Goal: Information Seeking & Learning: Learn about a topic

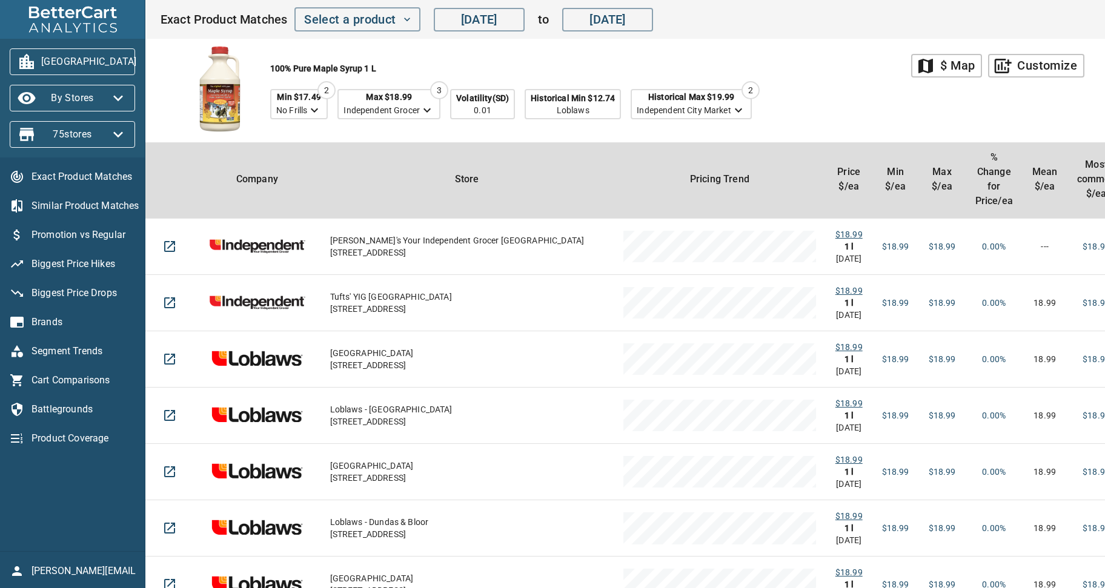
click at [821, 101] on div "100% Pure Maple Syrup 1 l Min $17.49 No Frills 2 Max $18.99 Independent Grocer …" at bounding box center [535, 91] width 751 height 104
click at [142, 64] on icon "button" at bounding box center [151, 61] width 19 height 19
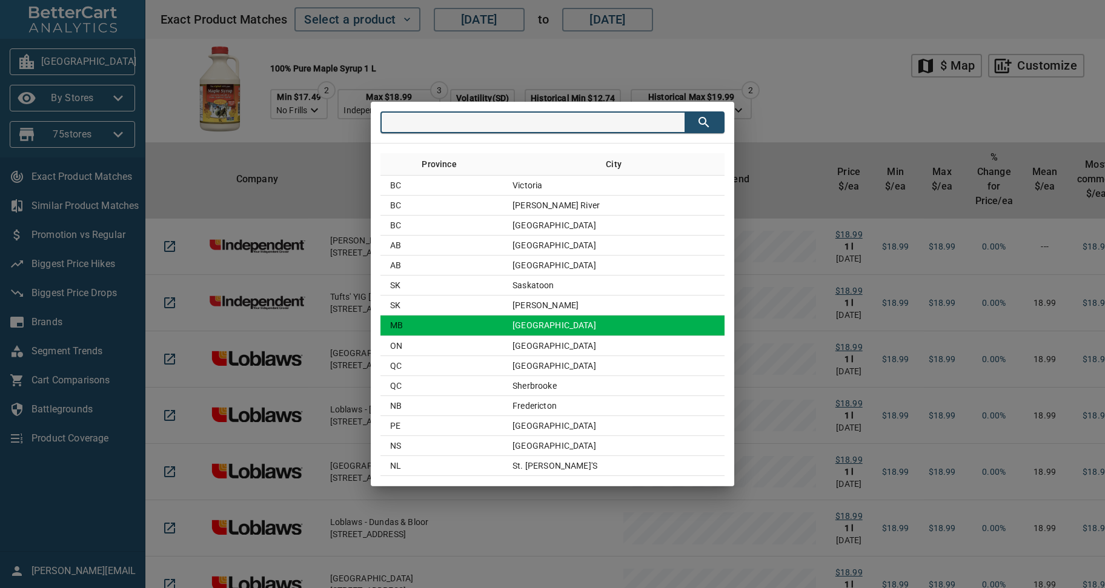
click at [605, 321] on td "Winnipeg" at bounding box center [614, 325] width 222 height 20
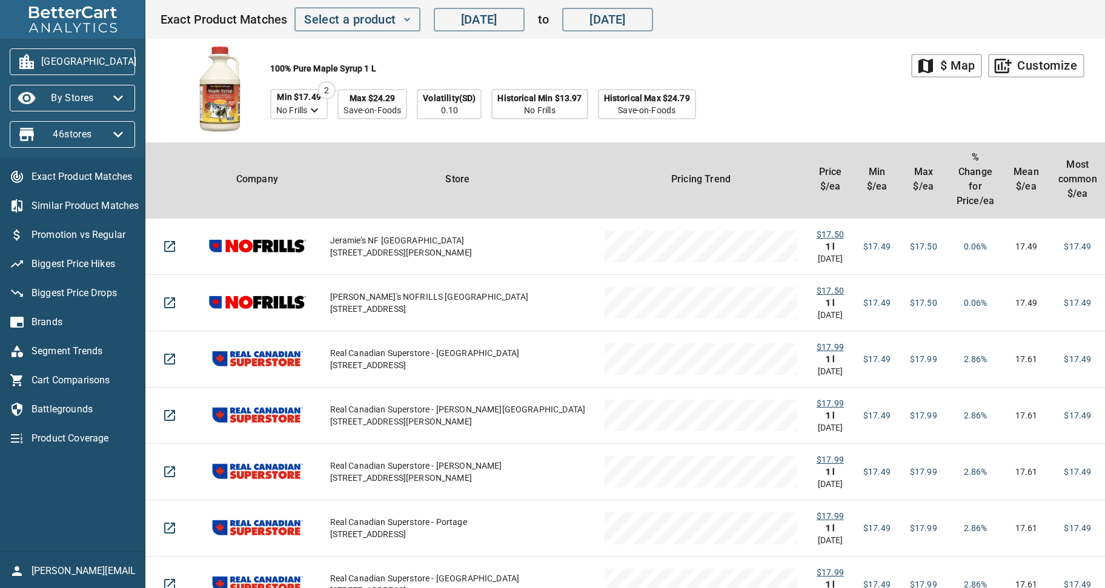
click at [142, 58] on icon "button" at bounding box center [151, 61] width 19 height 19
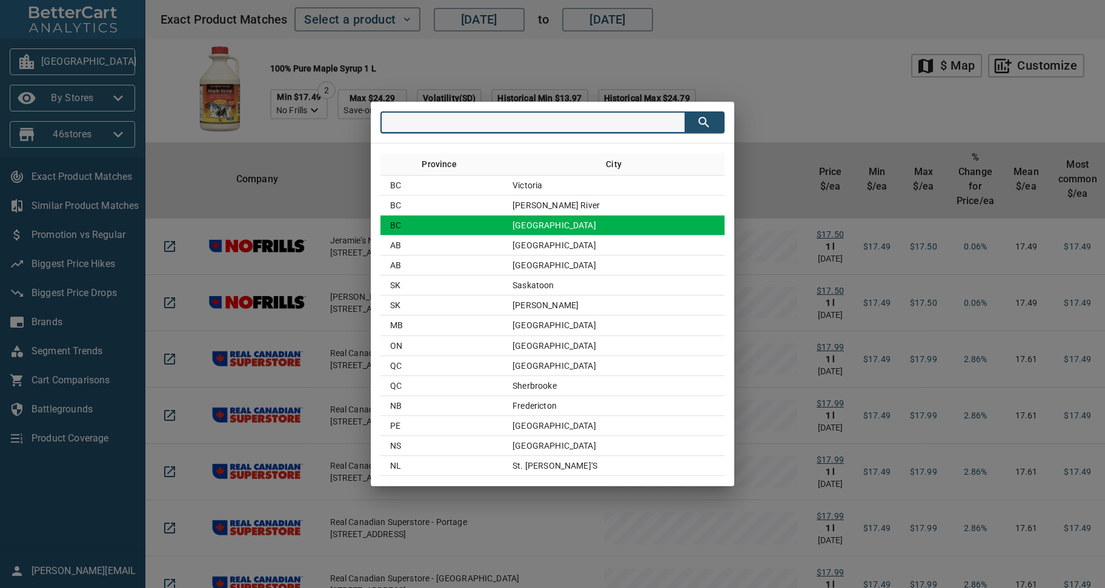
click at [559, 231] on td "Vancouver" at bounding box center [614, 226] width 222 height 20
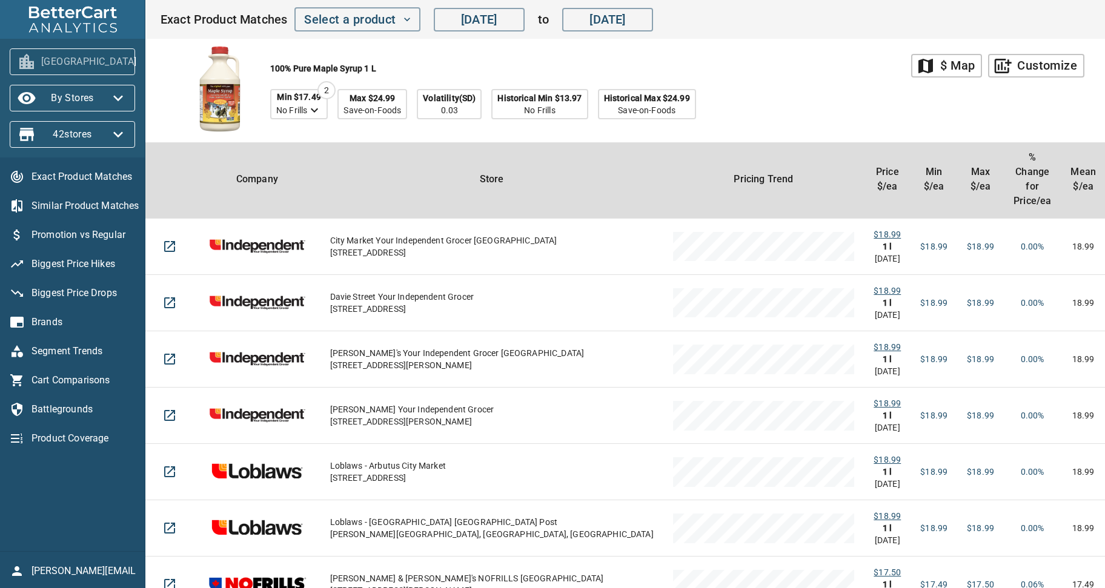
click at [147, 62] on icon "button" at bounding box center [152, 62] width 10 height 6
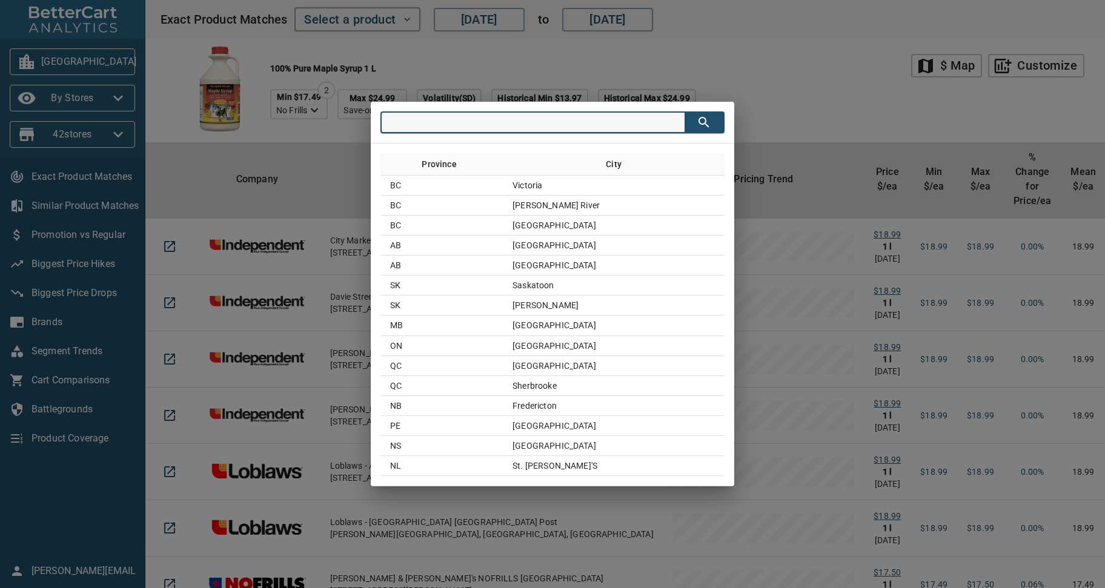
click at [764, 55] on div "Province City BC Victoria BC Powell River BC Vancouver AB Calgary AB Edmonton S…" at bounding box center [552, 294] width 1105 height 588
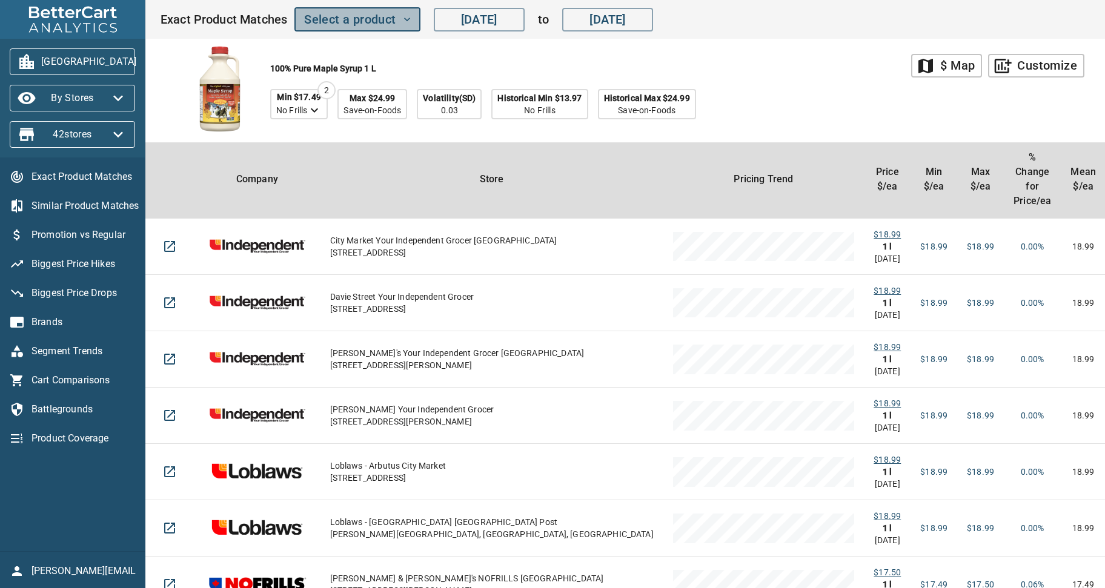
click at [409, 21] on icon "button" at bounding box center [407, 19] width 12 height 12
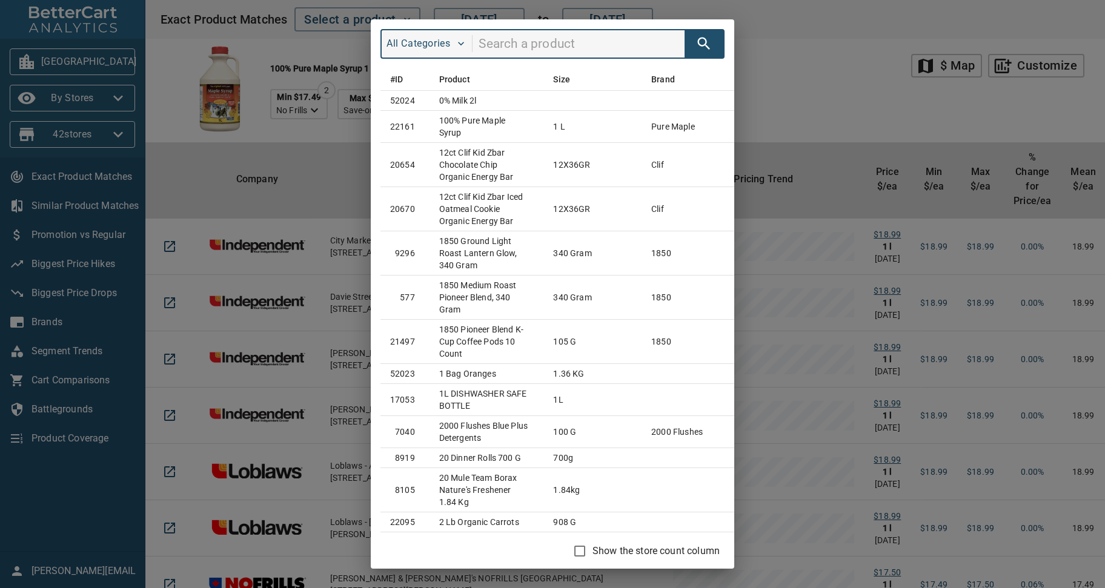
click at [532, 47] on input "search" at bounding box center [581, 44] width 206 height 23
type input "bon maman"
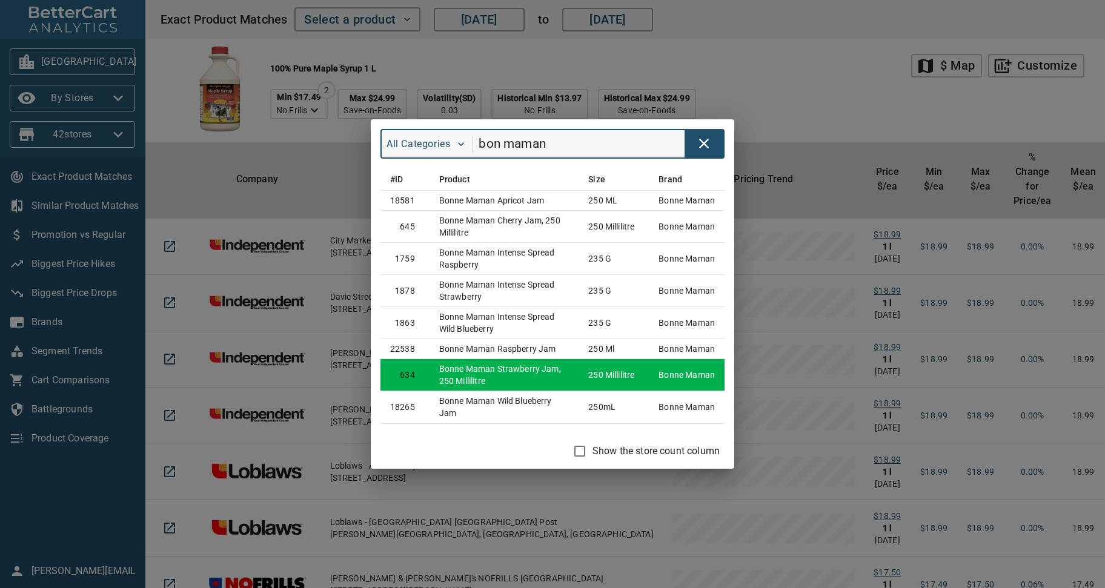
click at [540, 369] on td "Bonne Maman Strawberry Jam, 250 Millilitre" at bounding box center [503, 375] width 149 height 32
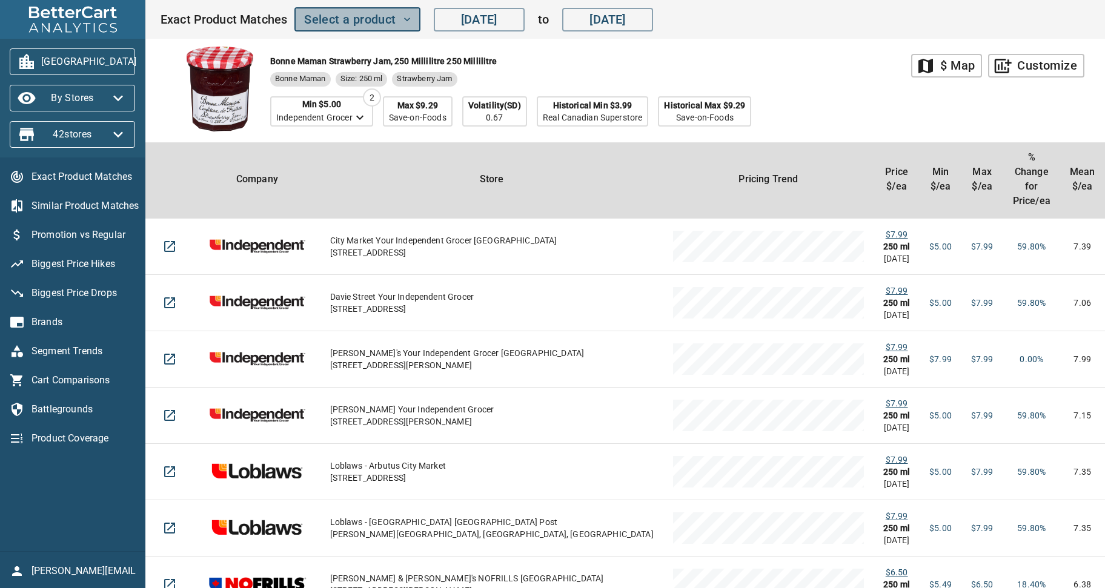
click at [408, 16] on icon "button" at bounding box center [407, 19] width 12 height 12
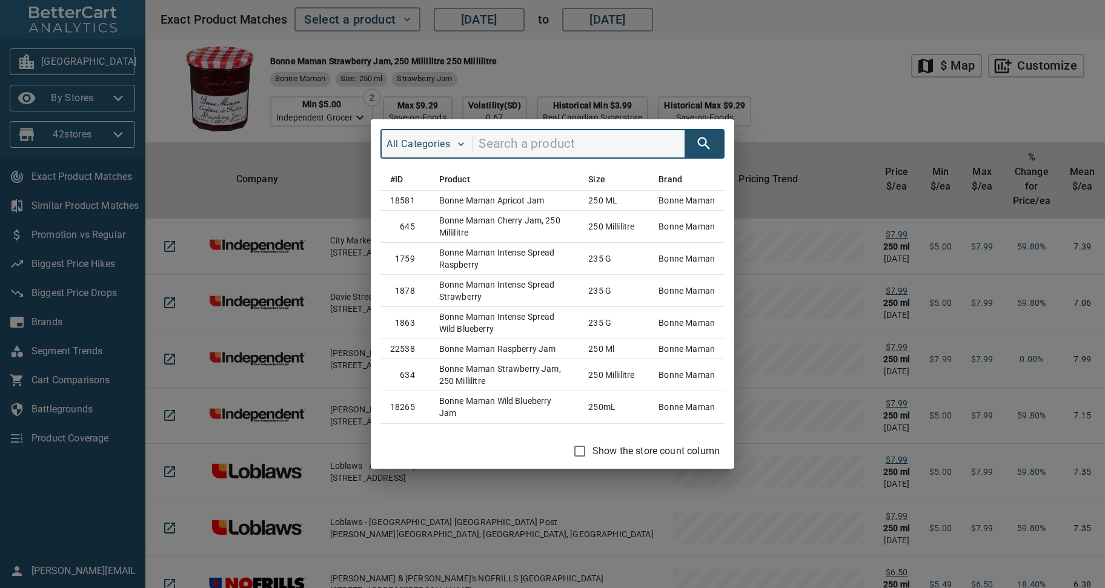
click at [796, 68] on div "All Categories #ID Product Size Brand 18581 Bonne Maman Apricot Jam 250 mL bonn…" at bounding box center [552, 294] width 1105 height 588
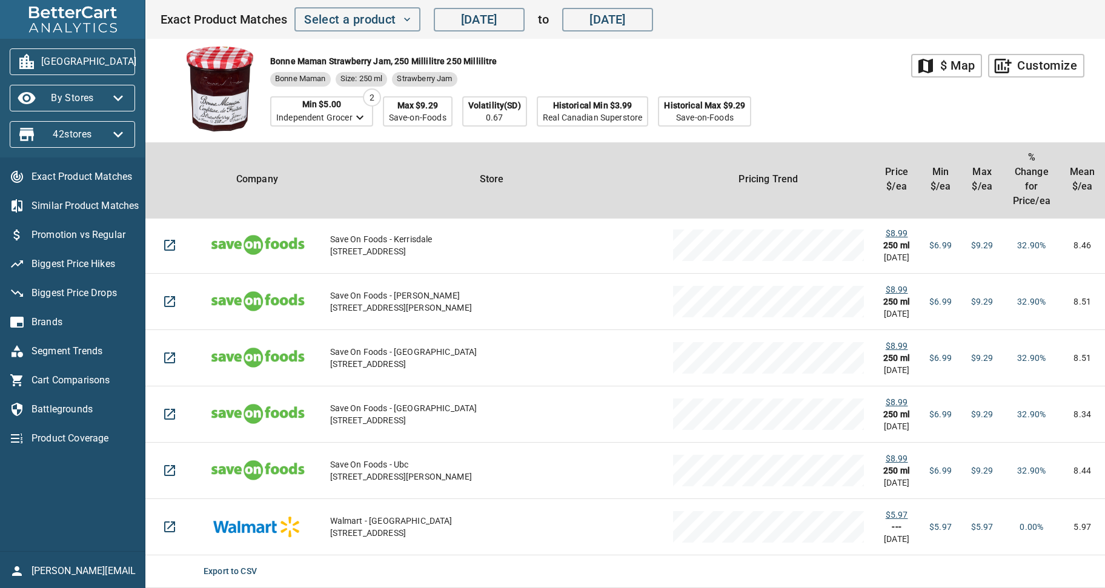
scroll to position [1249, 0]
click at [124, 96] on icon "button" at bounding box center [117, 97] width 19 height 19
drag, startPoint x: 51, startPoint y: 95, endPoint x: 71, endPoint y: 101, distance: 20.9
click at [54, 95] on li "By Banner" at bounding box center [42, 98] width 64 height 22
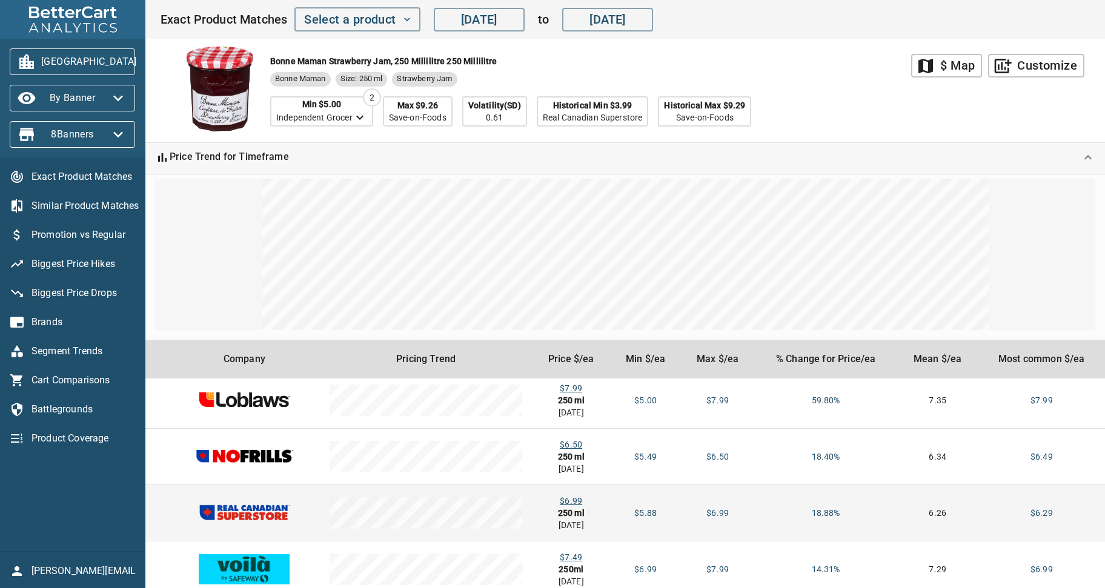
scroll to position [62, 0]
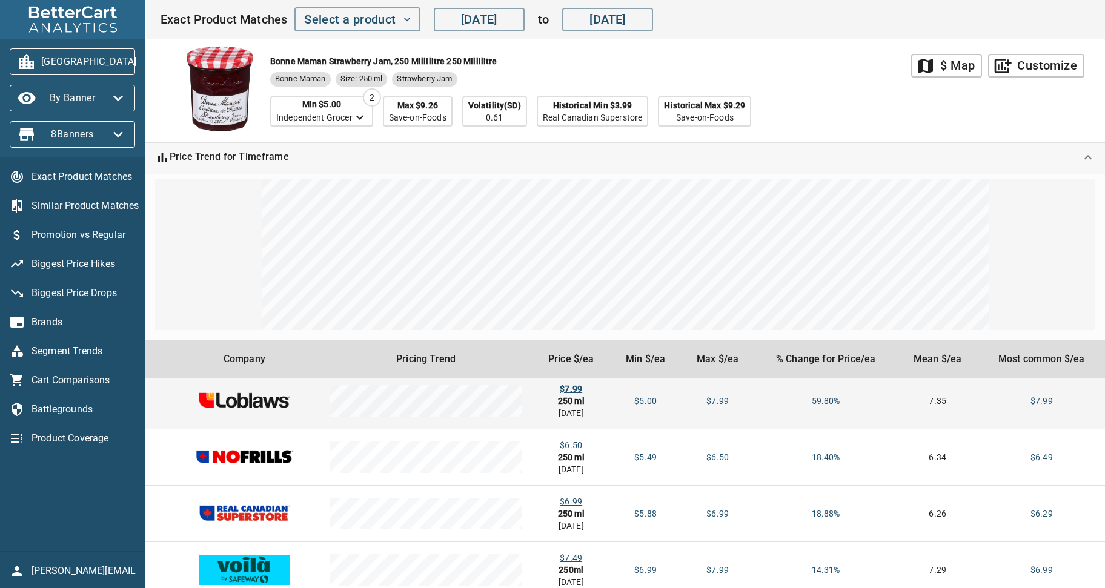
click at [575, 389] on div "$7.99" at bounding box center [570, 389] width 59 height 12
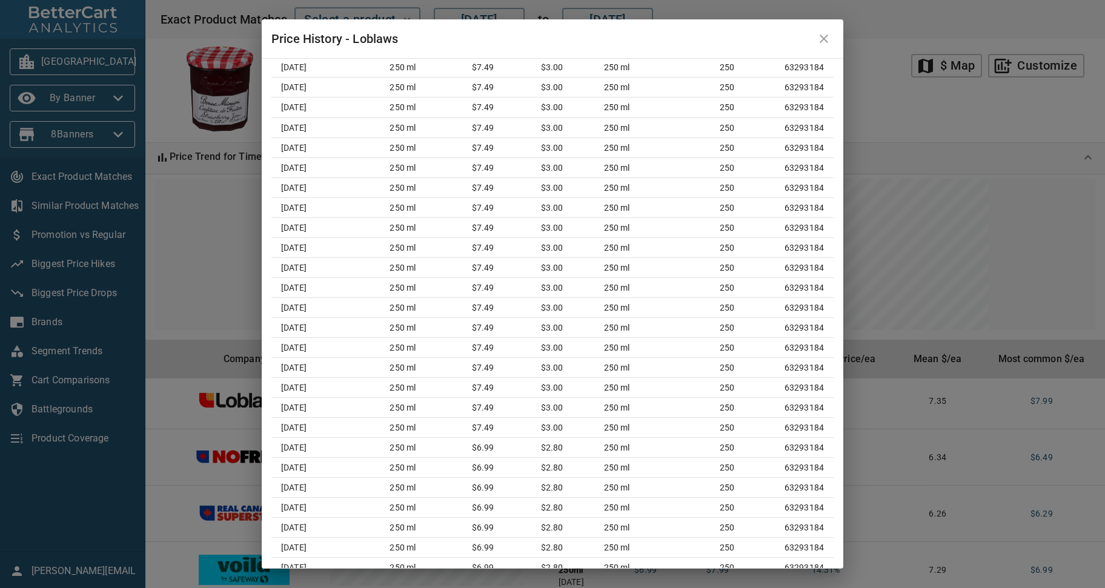
scroll to position [2050, 0]
click at [823, 39] on icon "close" at bounding box center [823, 39] width 8 height 8
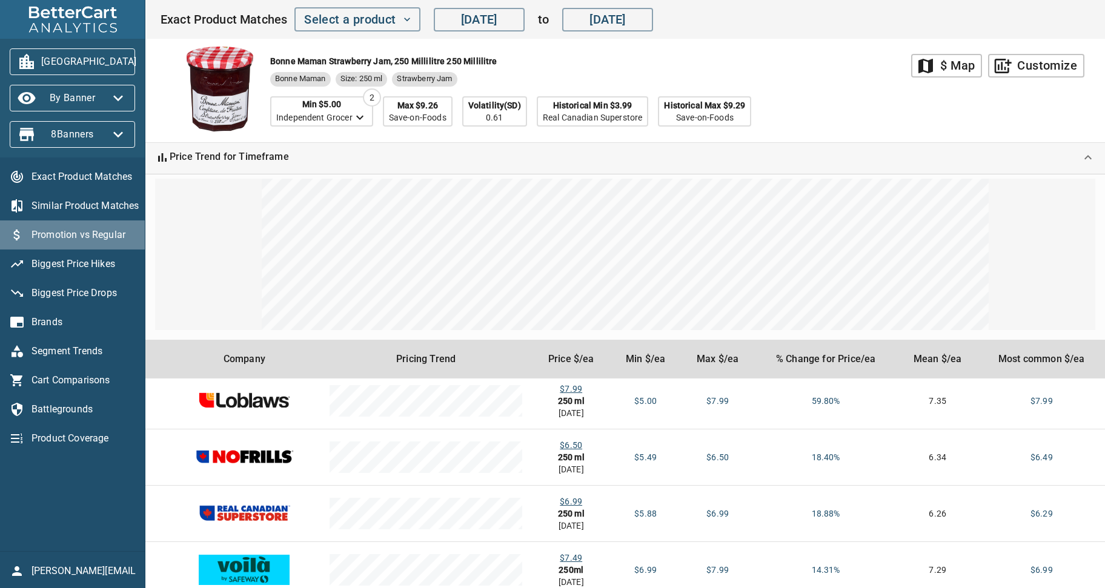
click at [67, 239] on span "Promotion vs Regular" at bounding box center [83, 235] width 104 height 15
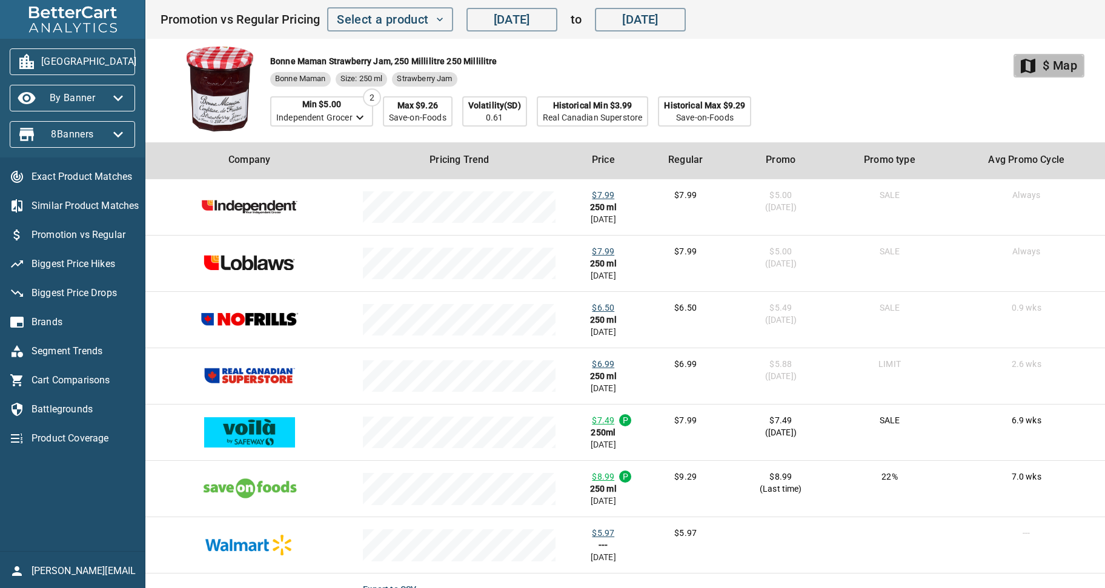
click at [1057, 66] on div "$ Map" at bounding box center [1059, 65] width 35 height 21
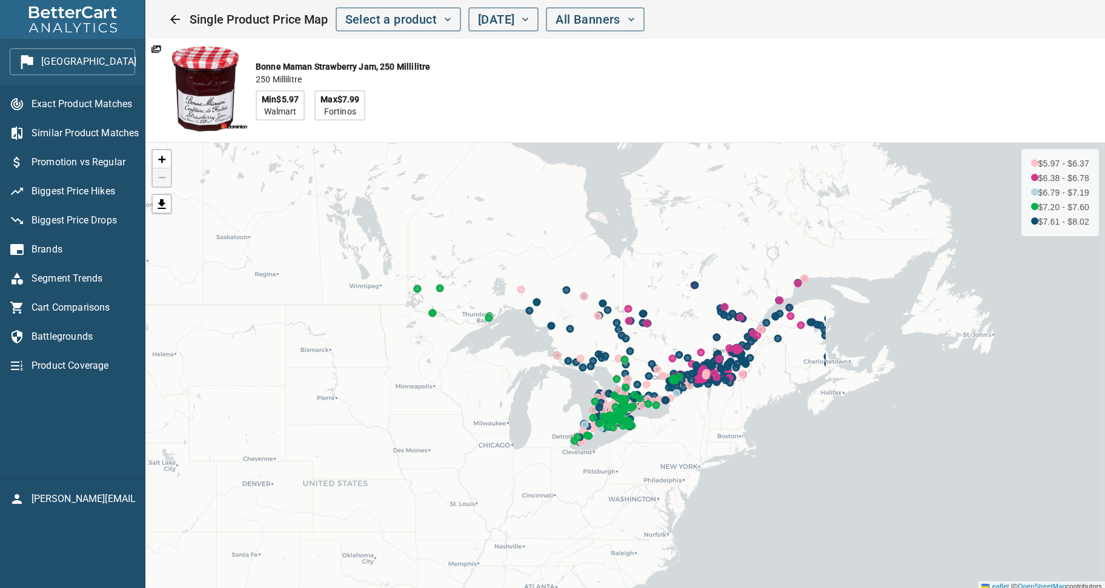
drag, startPoint x: 1051, startPoint y: 470, endPoint x: 676, endPoint y: 340, distance: 396.0
click at [676, 340] on div "+ − $5.97 - $6.37 $6.38 - $6.78 $6.79 - $7.19 $7.20 - $7.60 $7.61 - $8.02 Leafl…" at bounding box center [624, 367] width 959 height 448
click at [162, 159] on span "+" at bounding box center [162, 158] width 8 height 15
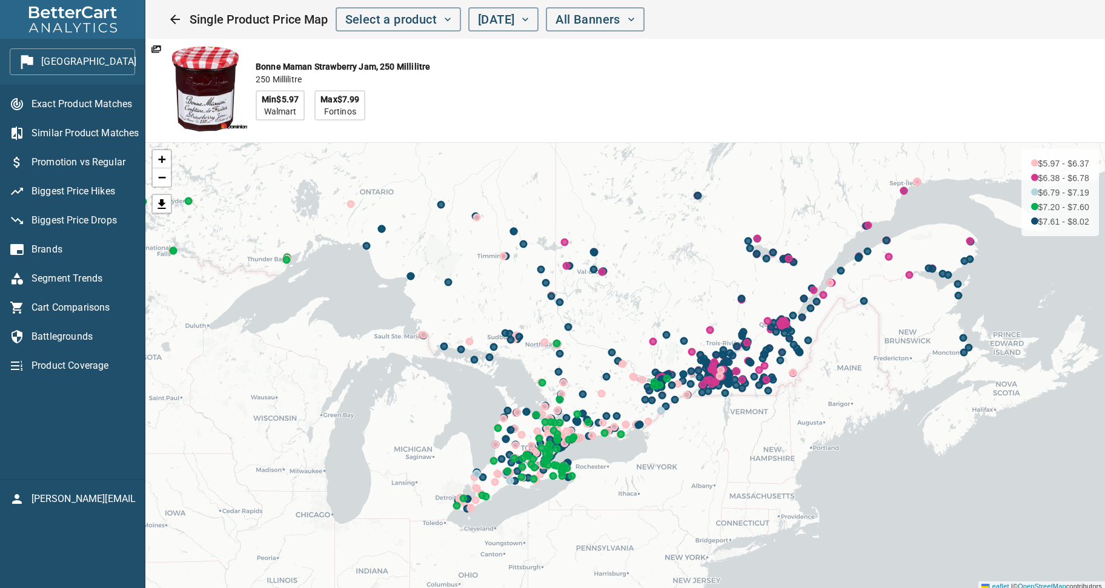
drag, startPoint x: 720, startPoint y: 372, endPoint x: 652, endPoint y: 363, distance: 69.1
click at [652, 363] on div "+ − $5.97 - $6.37 $6.38 - $6.78 $6.79 - $7.19 $7.20 - $7.60 $7.61 - $8.02 Leafl…" at bounding box center [624, 367] width 959 height 448
click at [160, 159] on span "+" at bounding box center [162, 158] width 8 height 15
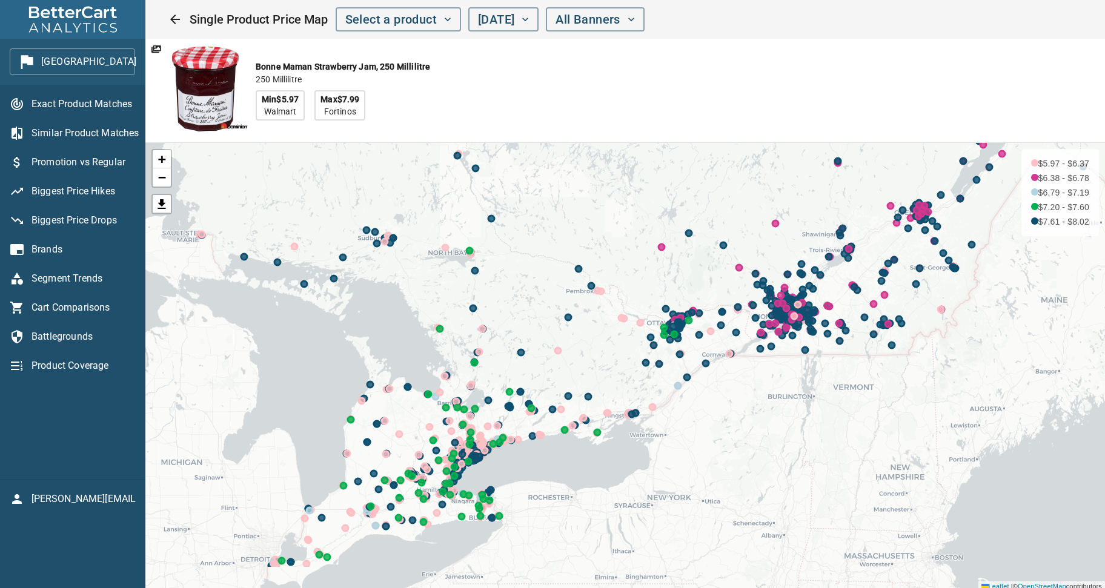
drag, startPoint x: 837, startPoint y: 406, endPoint x: 819, endPoint y: 337, distance: 71.4
click at [819, 337] on div "+ − $5.97 - $6.37 $6.38 - $6.78 $6.79 - $7.19 $7.20 - $7.60 $7.61 - $8.02 Leafl…" at bounding box center [624, 367] width 959 height 448
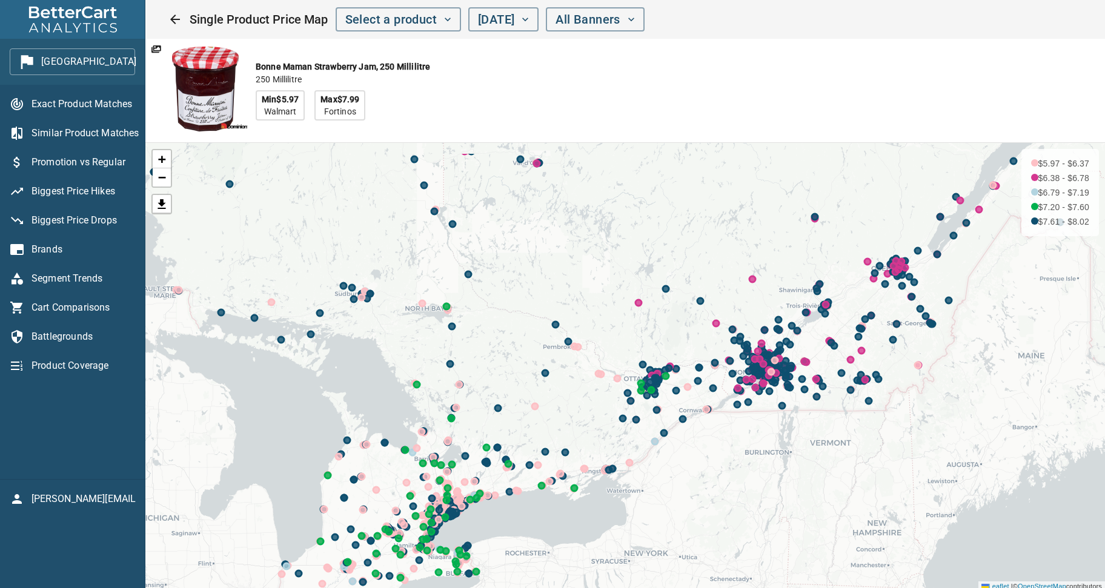
drag, startPoint x: 934, startPoint y: 267, endPoint x: 917, endPoint y: 321, distance: 56.7
click at [915, 322] on div "+ − $5.97 - $6.37 $6.38 - $6.78 $6.79 - $7.19 $7.20 - $7.60 $7.61 - $8.02 Leafl…" at bounding box center [624, 367] width 959 height 448
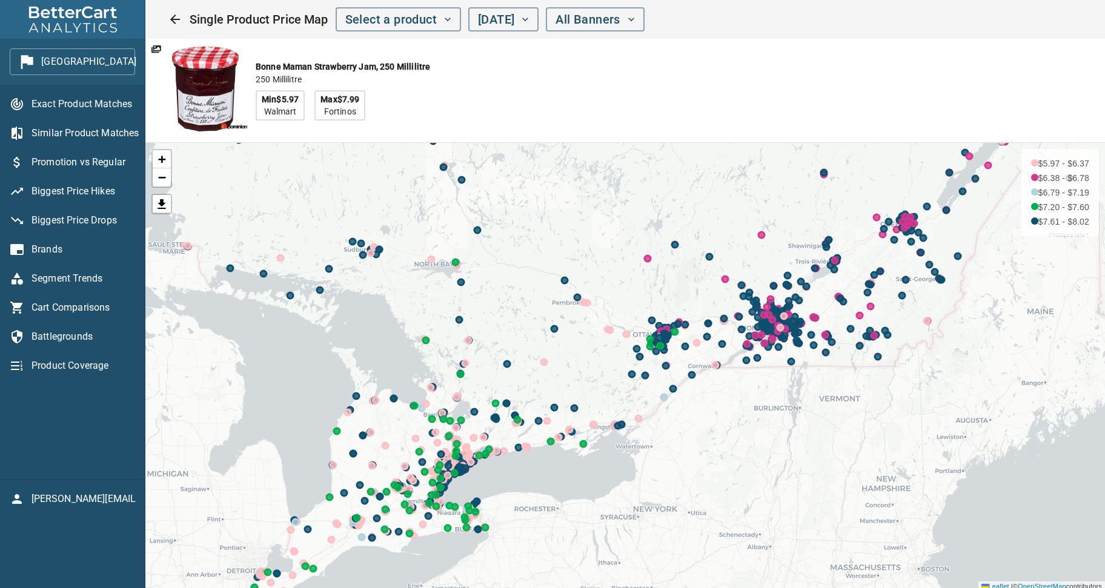
drag, startPoint x: 662, startPoint y: 397, endPoint x: 695, endPoint y: 348, distance: 59.8
click at [667, 354] on div "+ − $5.97 - $6.37 $6.38 - $6.78 $6.79 - $7.19 $7.20 - $7.60 $7.61 - $8.02 Leafl…" at bounding box center [624, 367] width 959 height 448
click at [162, 159] on span "+" at bounding box center [162, 158] width 8 height 15
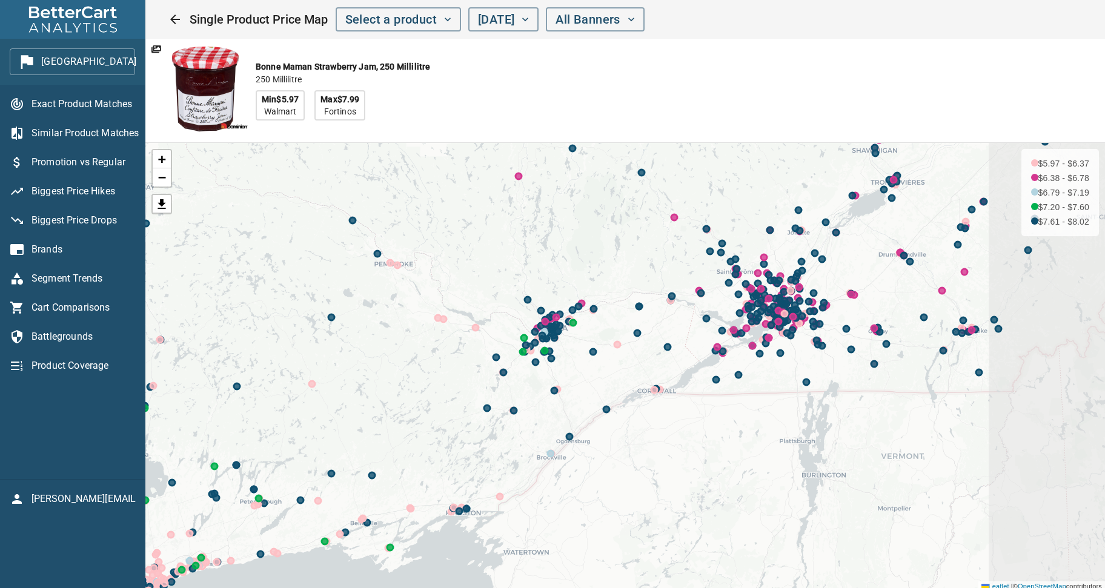
drag, startPoint x: 758, startPoint y: 365, endPoint x: 602, endPoint y: 384, distance: 156.8
click at [603, 388] on div "+ − $5.97 - $6.37 $6.38 - $6.78 $6.79 - $7.19 $7.20 - $7.60 $7.61 - $8.02 Leafl…" at bounding box center [624, 367] width 959 height 448
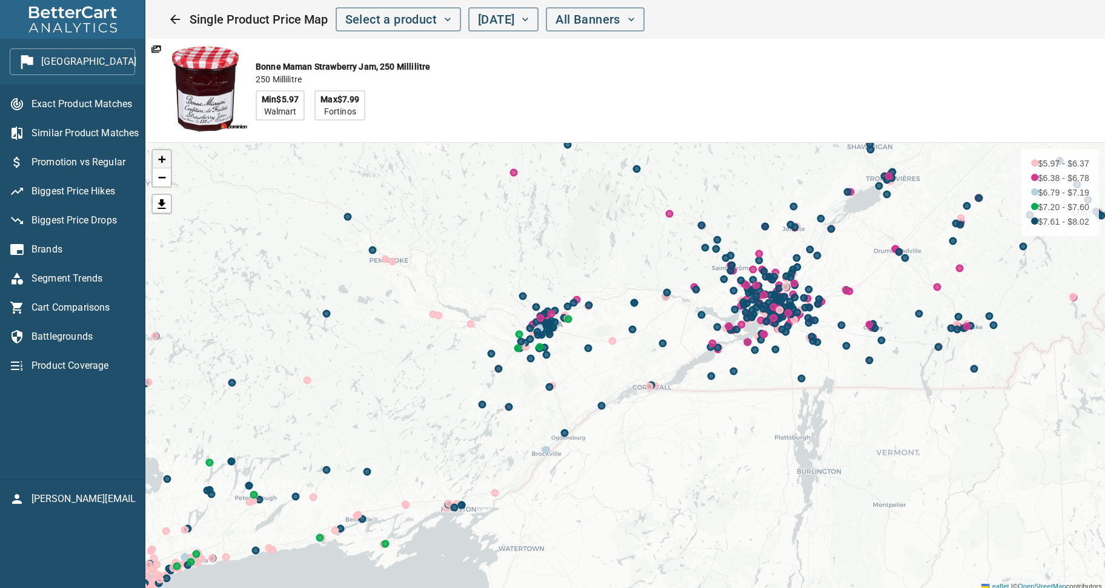
click at [160, 159] on span "+" at bounding box center [162, 158] width 8 height 15
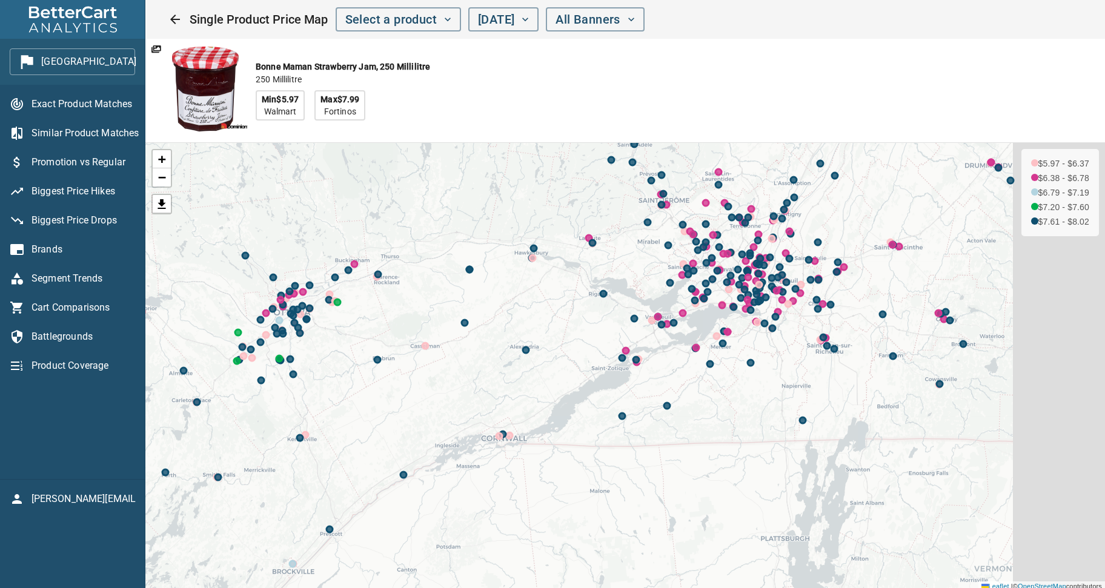
drag, startPoint x: 853, startPoint y: 249, endPoint x: 604, endPoint y: 289, distance: 251.6
click at [605, 291] on div "+ − $5.97 - $6.37 $6.38 - $6.78 $6.79 - $7.19 $7.20 - $7.60 $7.61 - $8.02 Leafl…" at bounding box center [624, 367] width 959 height 448
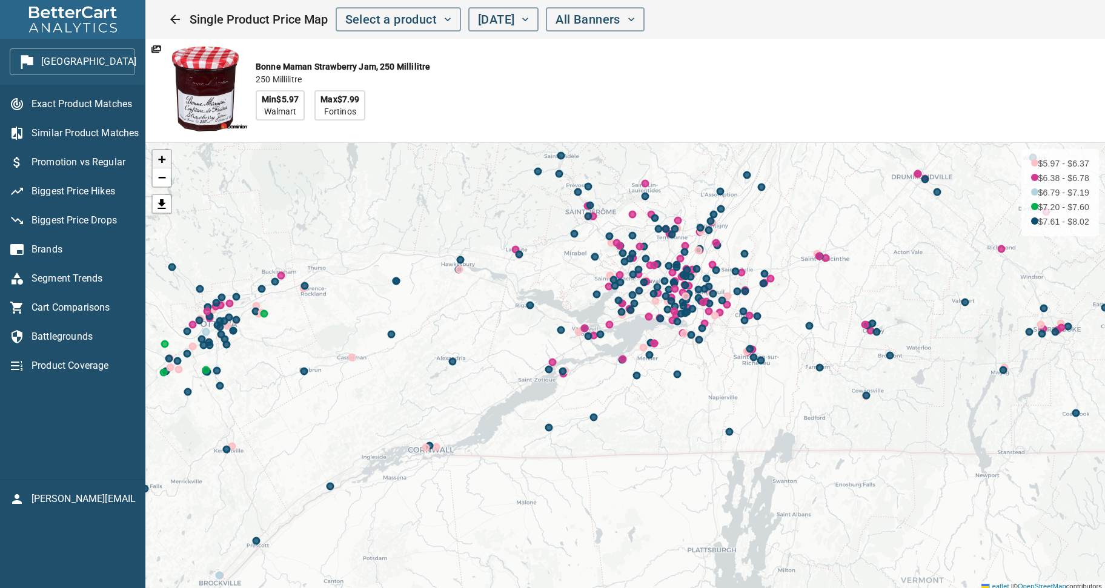
click at [163, 161] on span "+" at bounding box center [162, 158] width 8 height 15
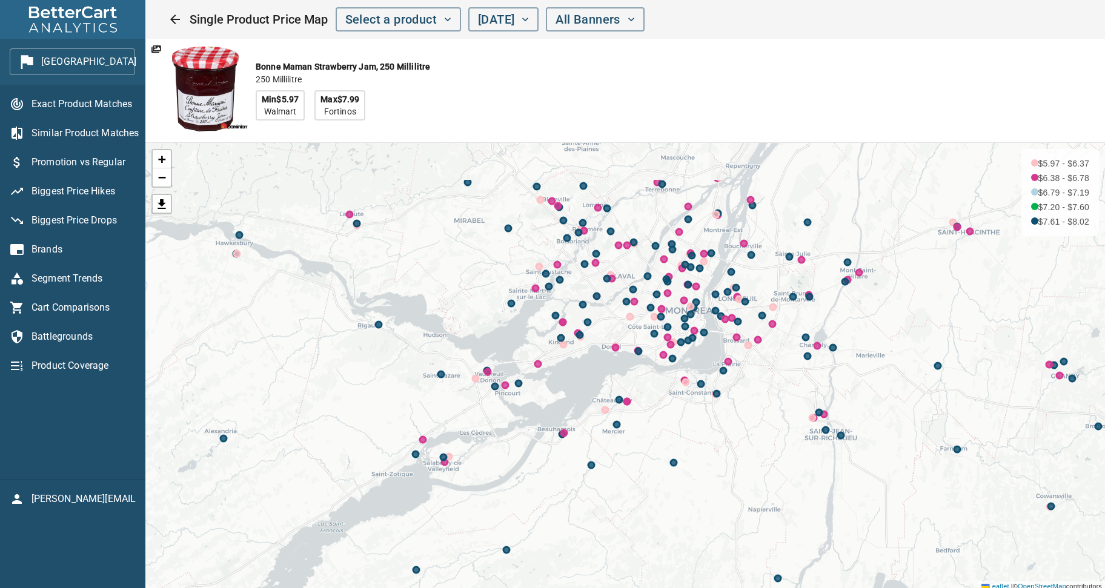
drag, startPoint x: 715, startPoint y: 240, endPoint x: 653, endPoint y: 343, distance: 120.9
click at [653, 343] on div "+ − $5.97 - $6.37 $6.38 - $6.78 $6.79 - $7.19 $7.20 - $7.60 $7.61 - $8.02 Leafl…" at bounding box center [624, 367] width 959 height 448
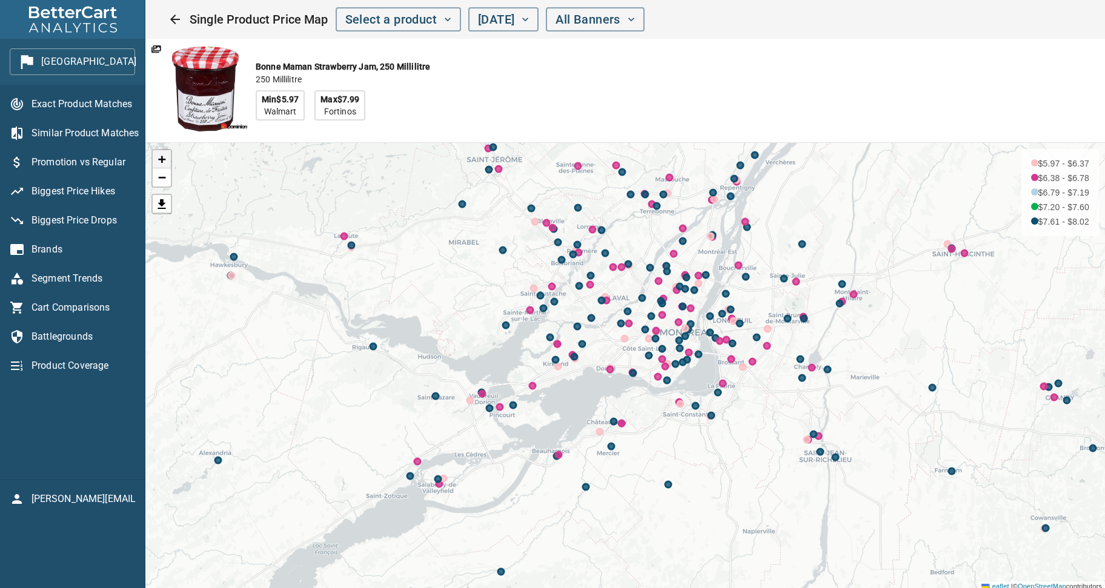
click at [163, 154] on span "+" at bounding box center [162, 158] width 8 height 15
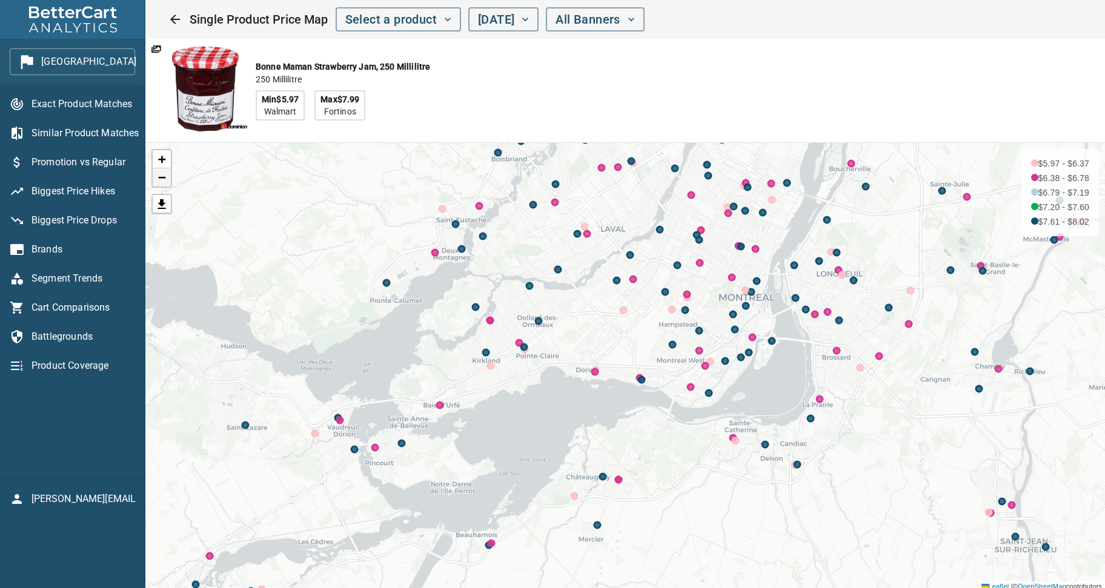
click at [159, 179] on span "−" at bounding box center [162, 177] width 8 height 15
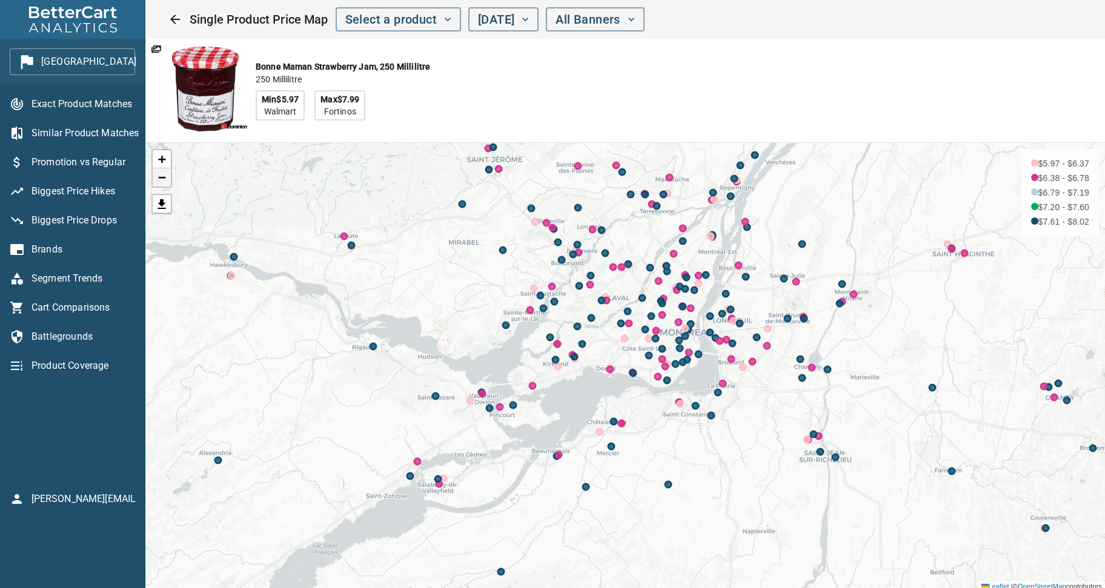
click at [159, 179] on span "−" at bounding box center [162, 177] width 8 height 15
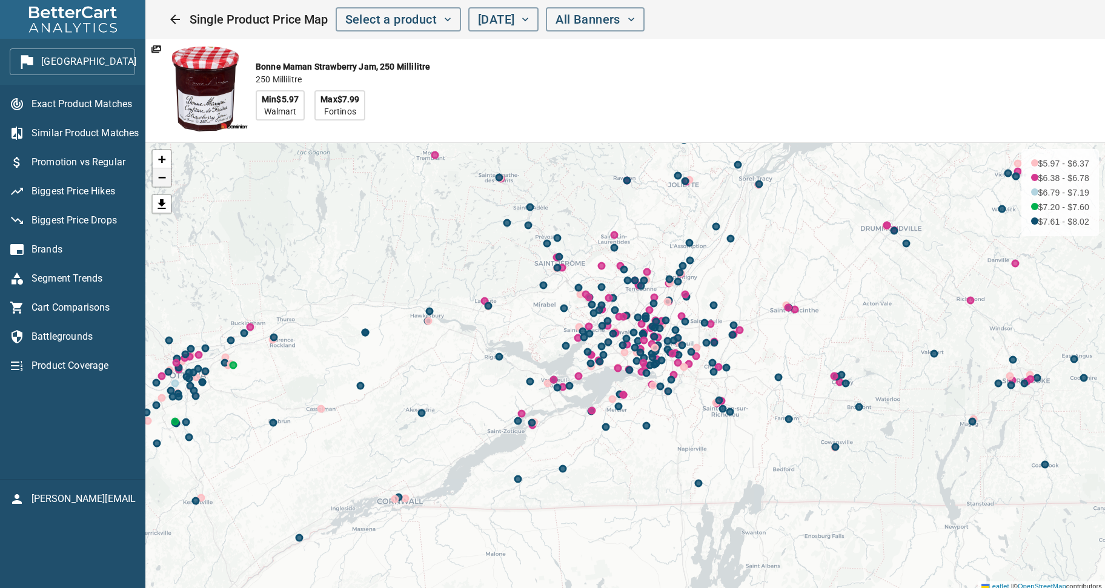
click at [162, 182] on span "−" at bounding box center [162, 177] width 8 height 15
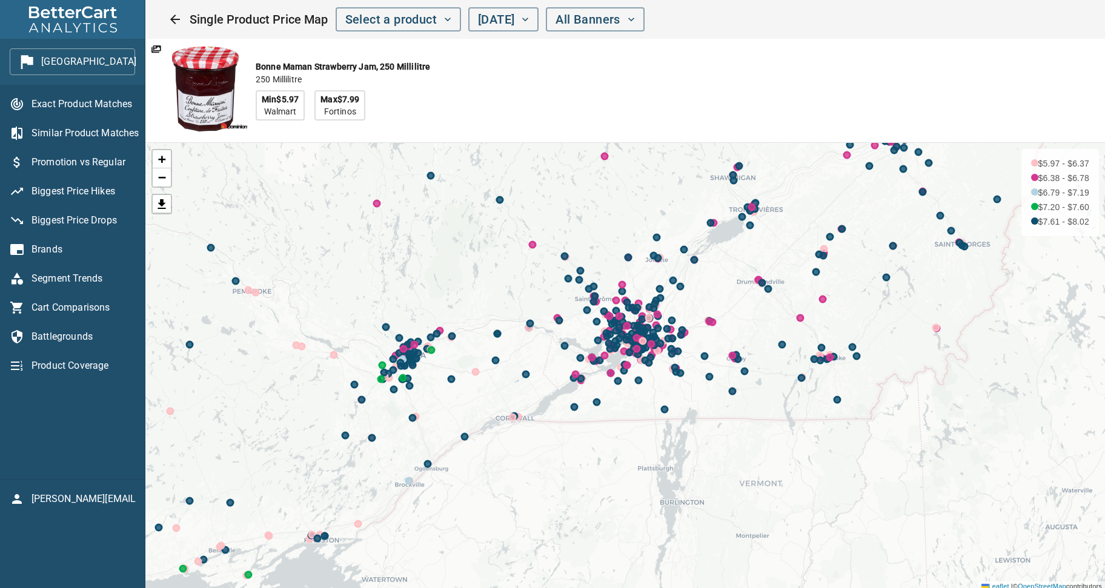
drag, startPoint x: 567, startPoint y: 330, endPoint x: 570, endPoint y: 314, distance: 15.9
click at [570, 314] on div "+ − $5.97 - $6.37 $6.38 - $6.78 $6.79 - $7.19 $7.20 - $7.60 $7.61 - $8.02 Leafl…" at bounding box center [624, 367] width 959 height 448
click at [142, 59] on icon "button" at bounding box center [151, 61] width 19 height 19
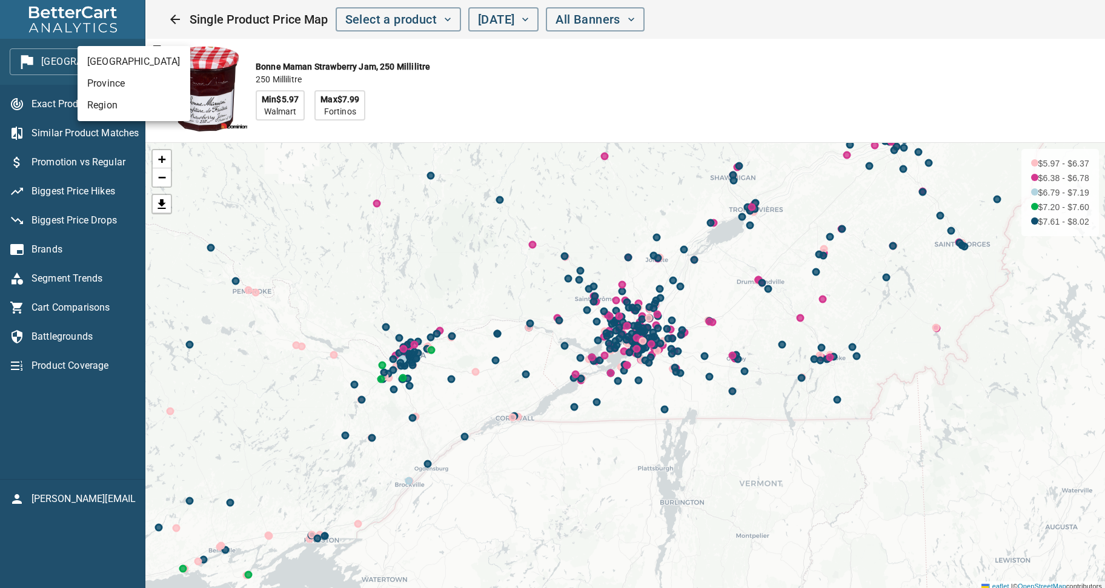
click at [565, 102] on div at bounding box center [552, 294] width 1105 height 588
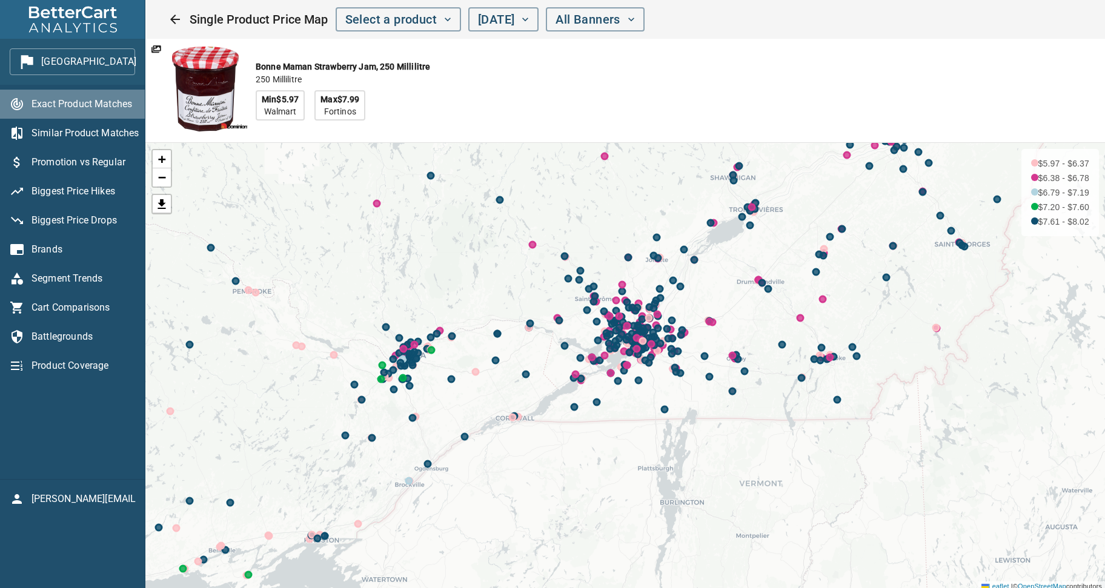
click at [57, 104] on span "Exact Product Matches" at bounding box center [83, 104] width 104 height 15
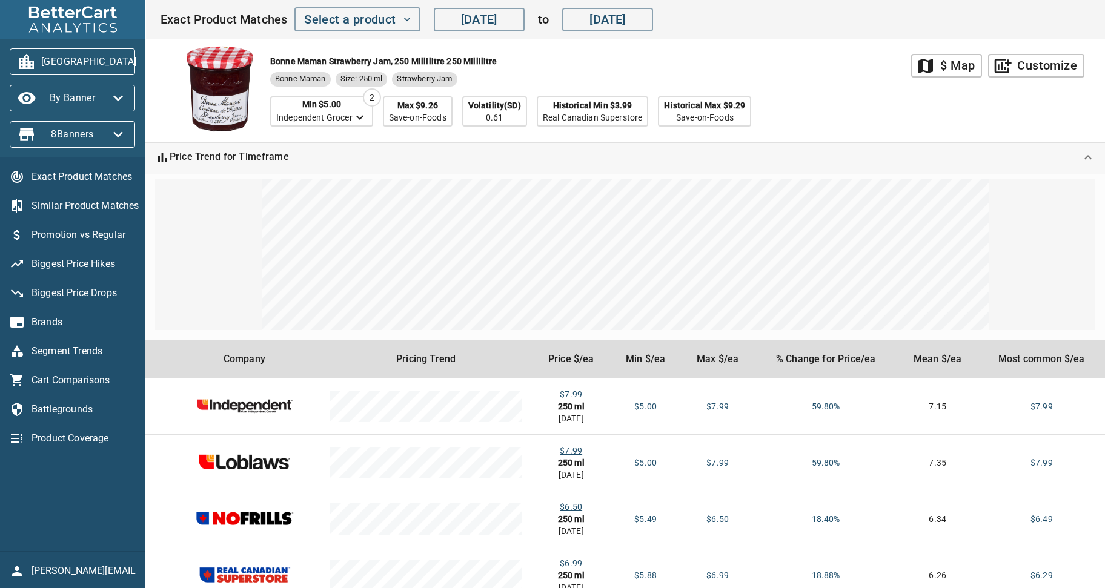
click at [803, 94] on div "Bonne Maman Strawberry Jam, 250 Millilitre 250 Millilitre Bonne Maman Size: 250…" at bounding box center [535, 91] width 751 height 104
click at [792, 98] on div "Bonne Maman Strawberry Jam, 250 Millilitre 250 Millilitre Bonne Maman Size: 250…" at bounding box center [535, 91] width 751 height 104
click at [828, 88] on div "Bonne Maman Strawberry Jam, 250 Millilitre 250 Millilitre Bonne Maman Size: 250…" at bounding box center [535, 91] width 751 height 104
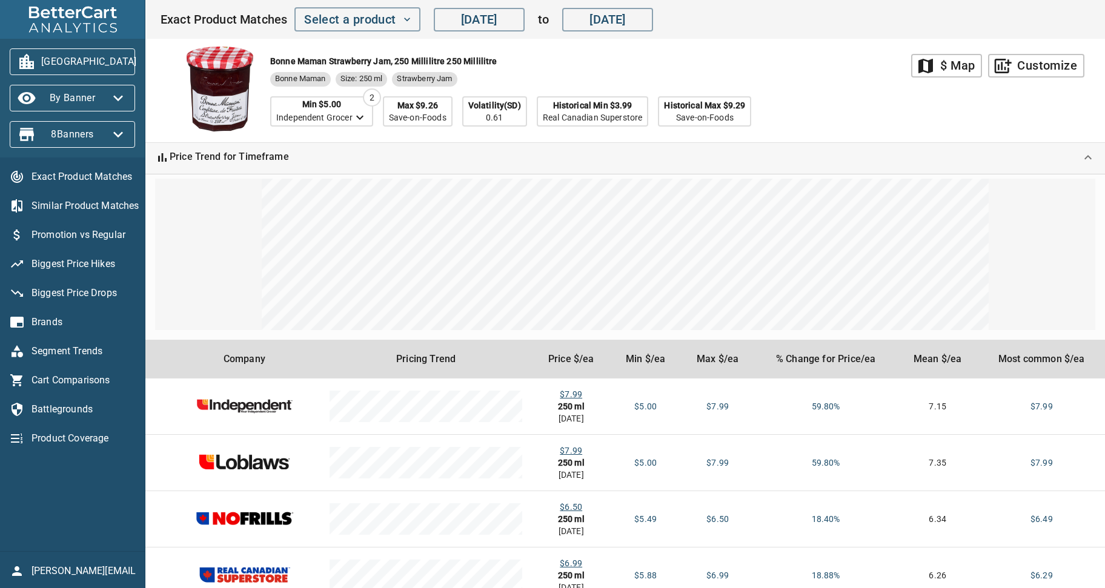
click at [828, 88] on div "Bonne Maman Strawberry Jam, 250 Millilitre 250 Millilitre Bonne Maman Size: 250…" at bounding box center [535, 91] width 751 height 104
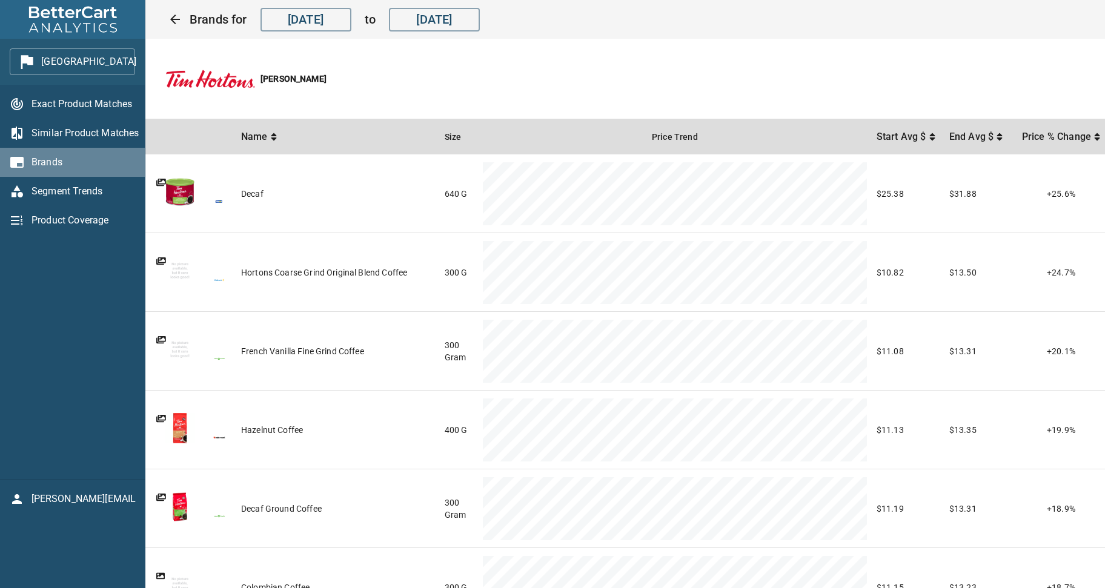
click at [56, 166] on span "Brands" at bounding box center [83, 162] width 104 height 15
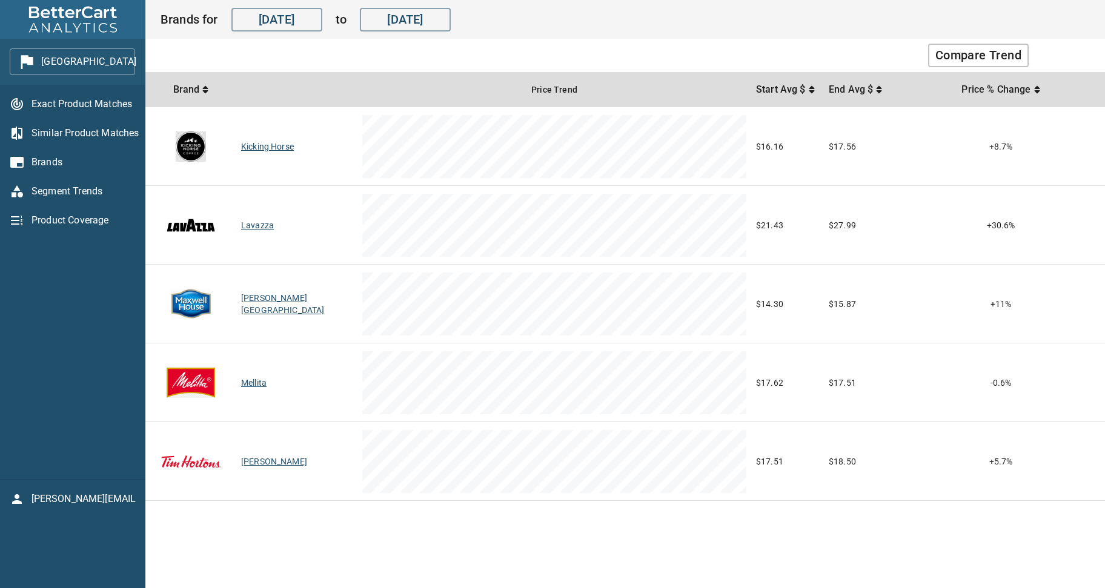
click at [81, 97] on span "Exact Product Matches" at bounding box center [83, 104] width 104 height 15
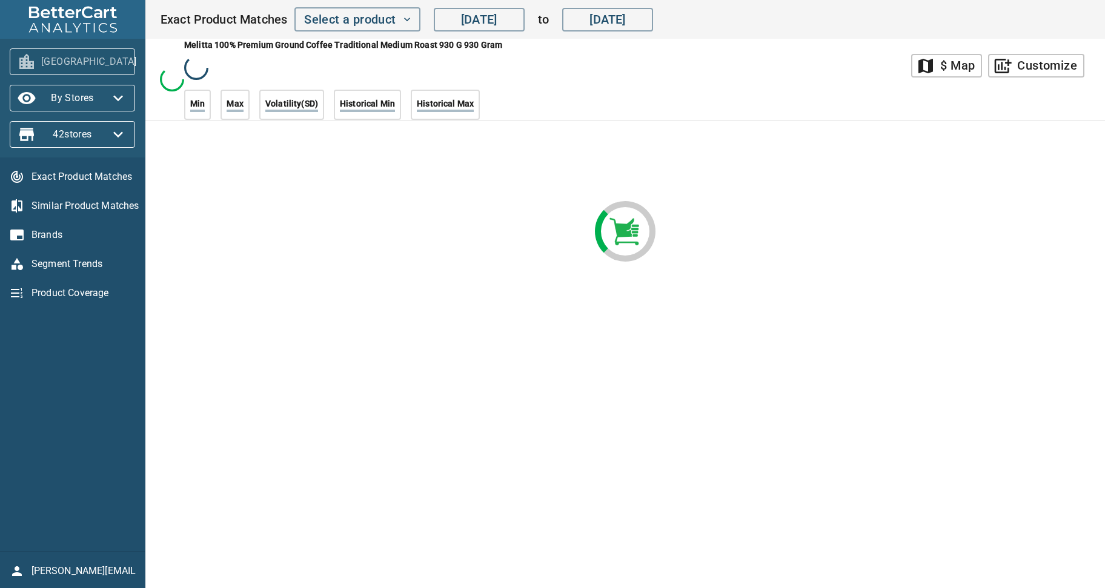
click at [142, 64] on icon "button" at bounding box center [151, 61] width 19 height 19
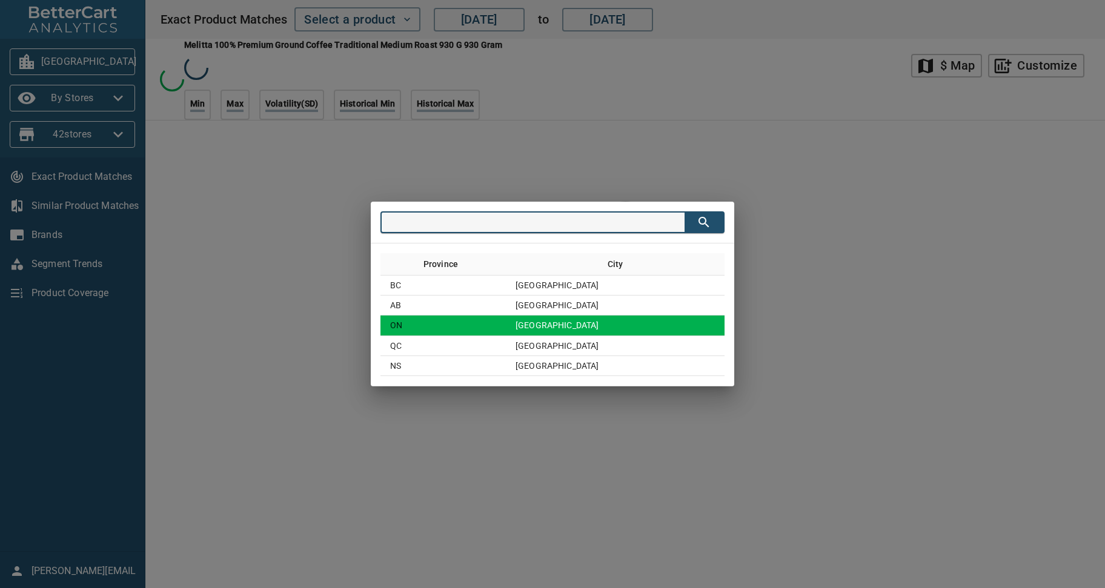
click at [583, 324] on td "Toronto" at bounding box center [615, 325] width 219 height 20
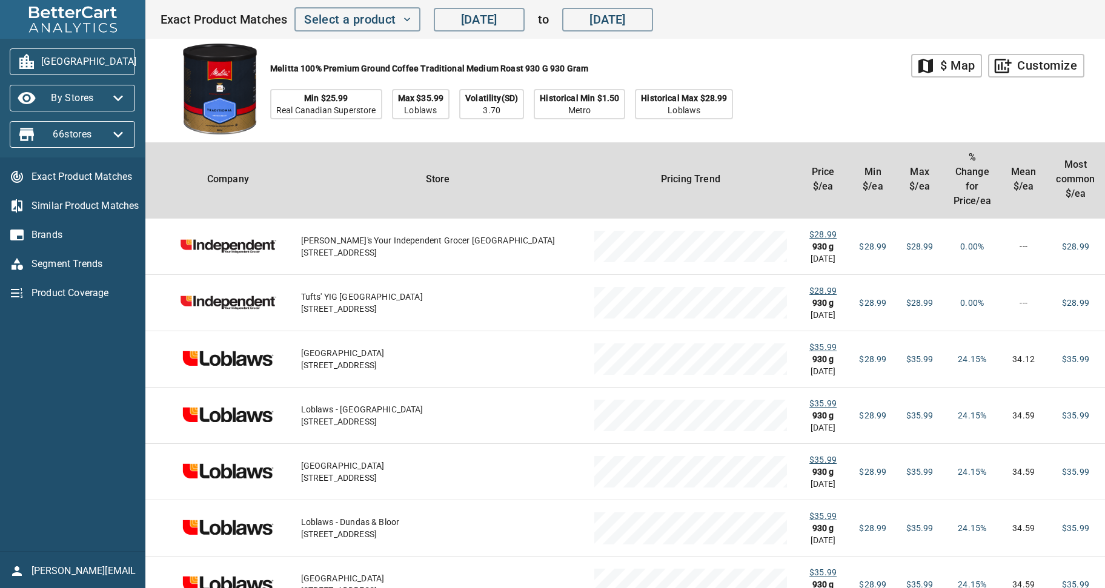
click at [61, 209] on span "Similar Product Matches" at bounding box center [83, 206] width 104 height 15
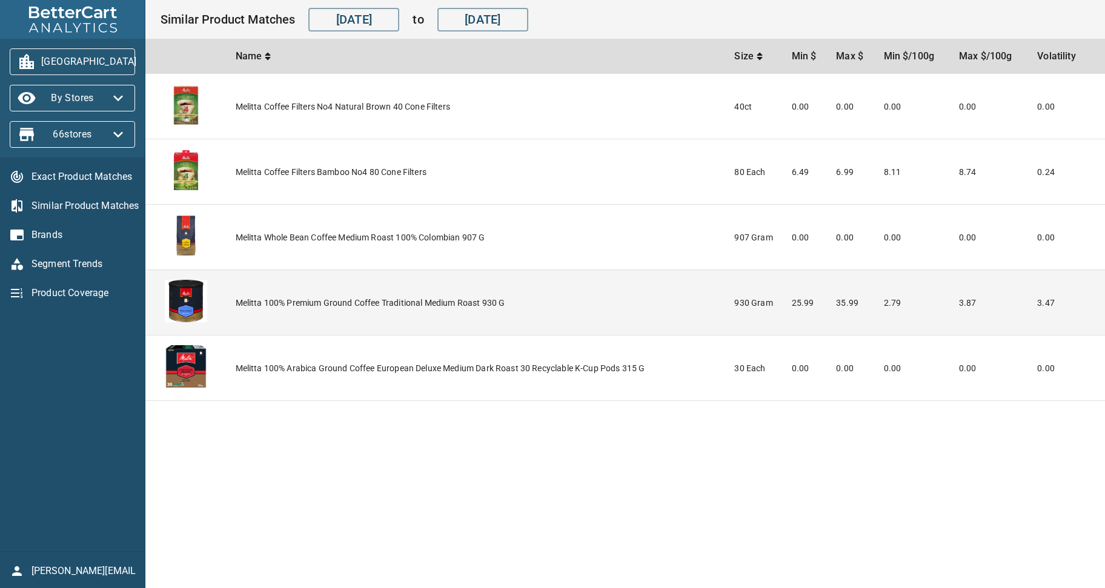
click at [411, 304] on td "melitta 100% premium ground coffee traditional medium roast 930 g" at bounding box center [480, 302] width 499 height 65
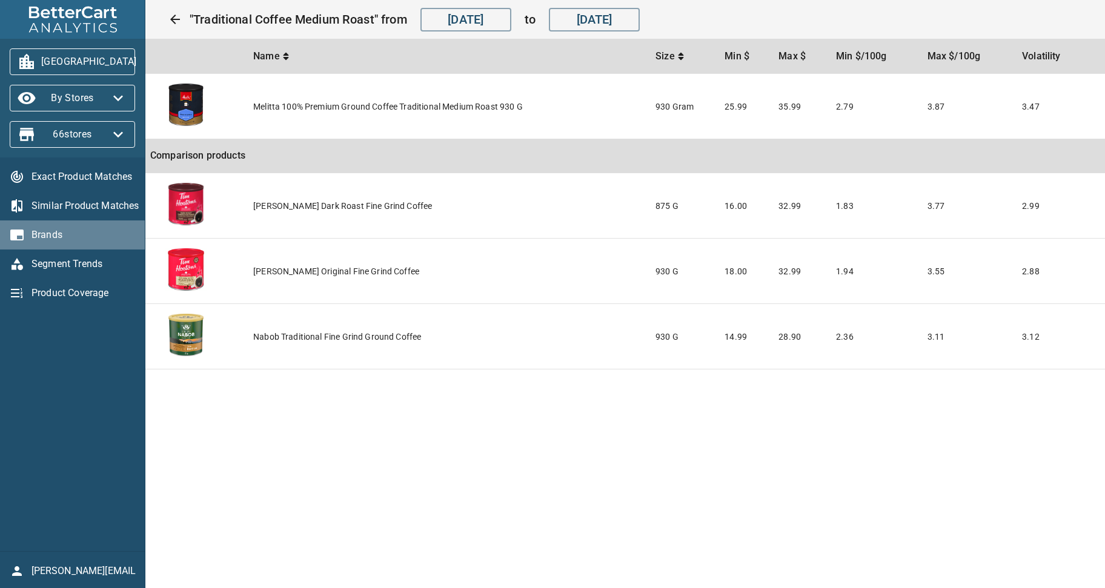
click at [54, 232] on span "Brands" at bounding box center [83, 235] width 104 height 15
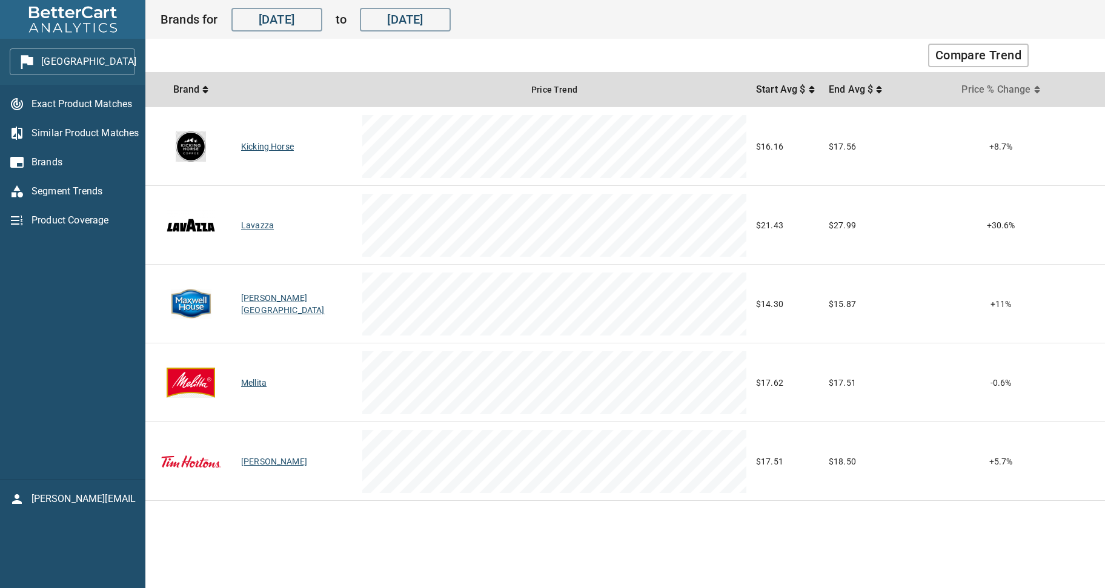
click at [1030, 87] on span "Price % Change" at bounding box center [997, 89] width 72 height 15
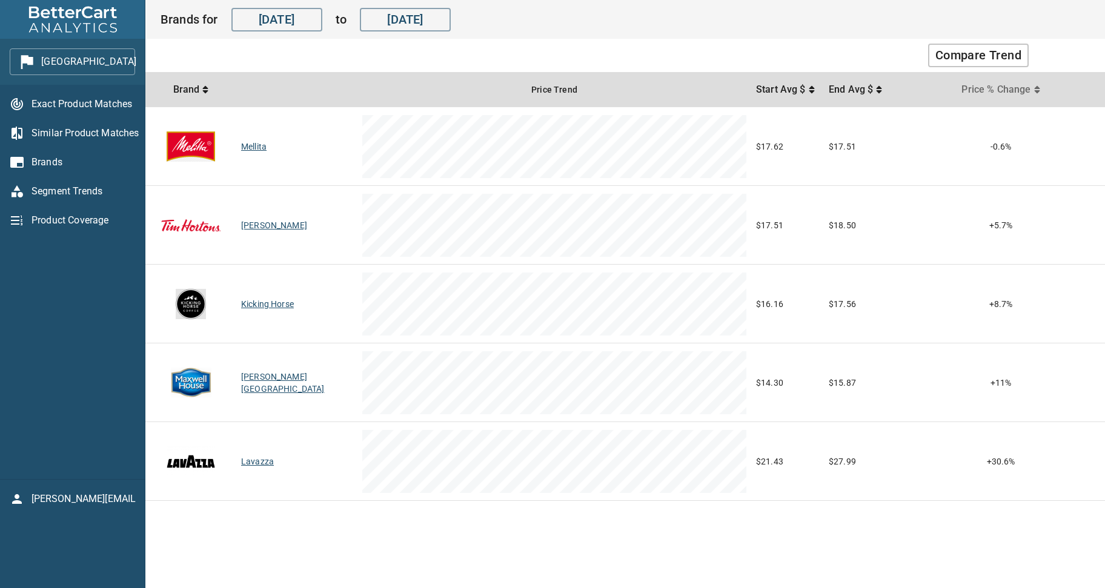
click at [1022, 90] on span "Price % Change" at bounding box center [997, 89] width 72 height 15
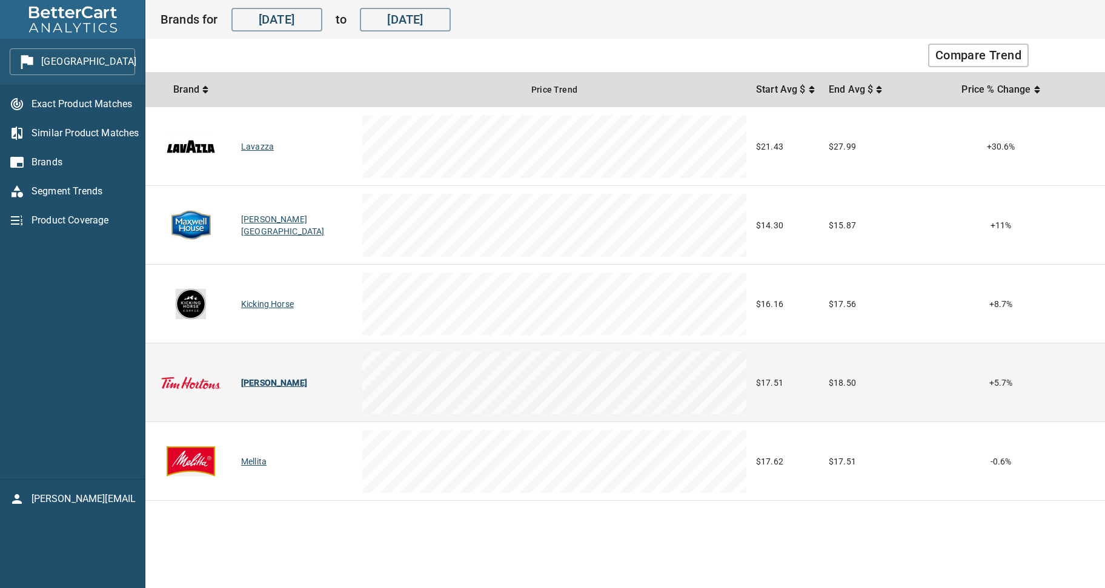
click at [264, 383] on div "Tim Hortons" at bounding box center [296, 383] width 111 height 12
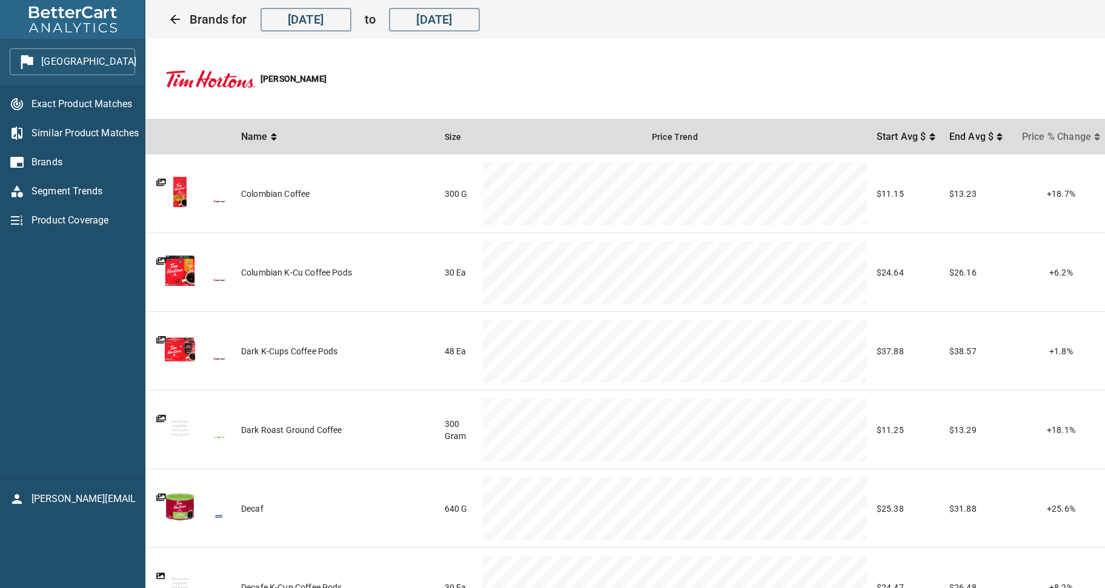
click at [1060, 137] on span "Price % Change" at bounding box center [1058, 137] width 72 height 15
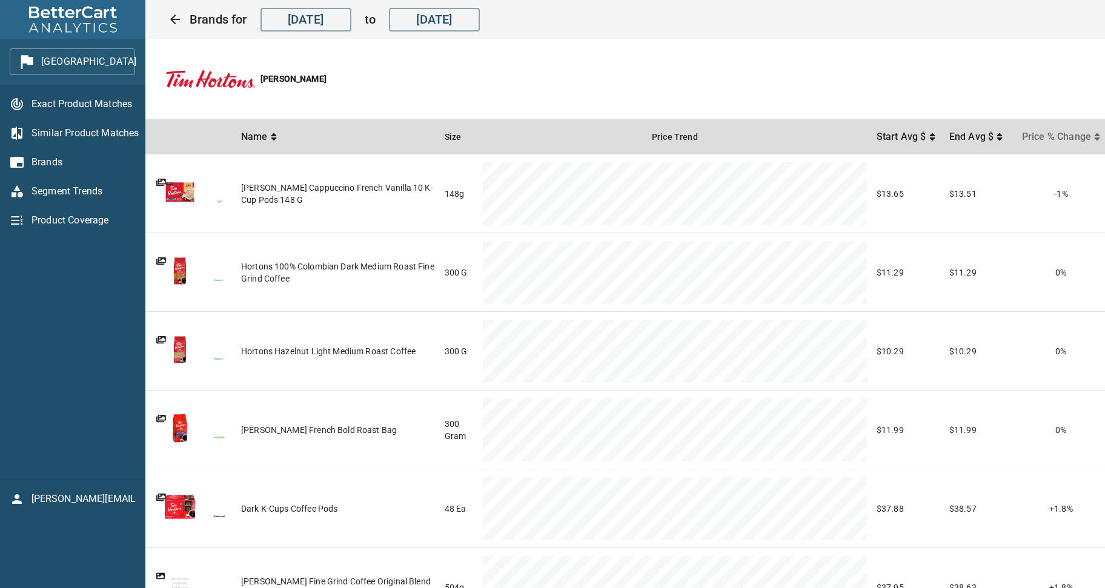
click at [1060, 137] on span "Price % Change" at bounding box center [1058, 137] width 72 height 15
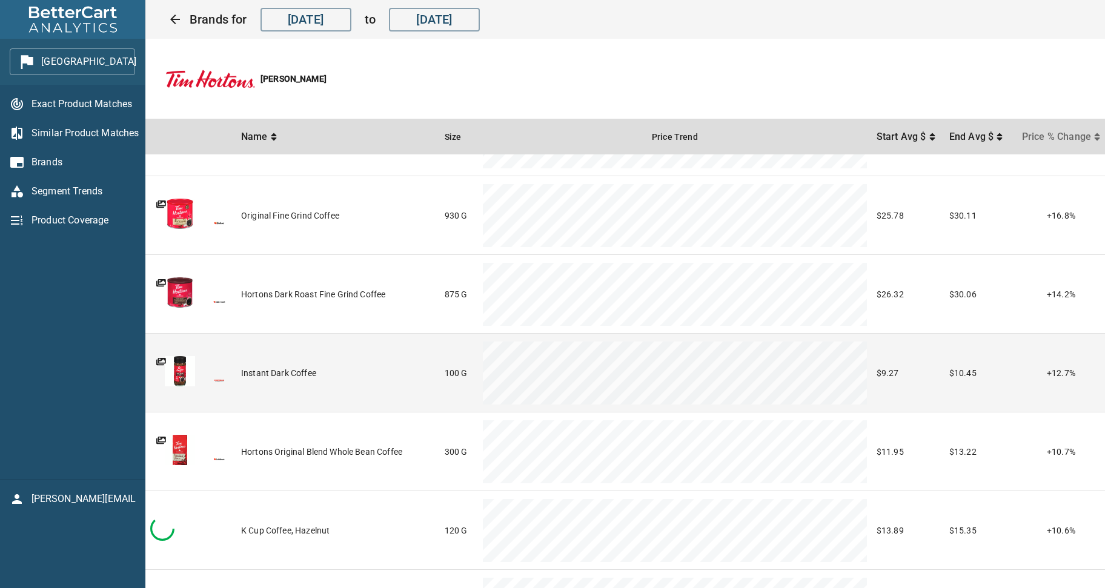
scroll to position [621, 0]
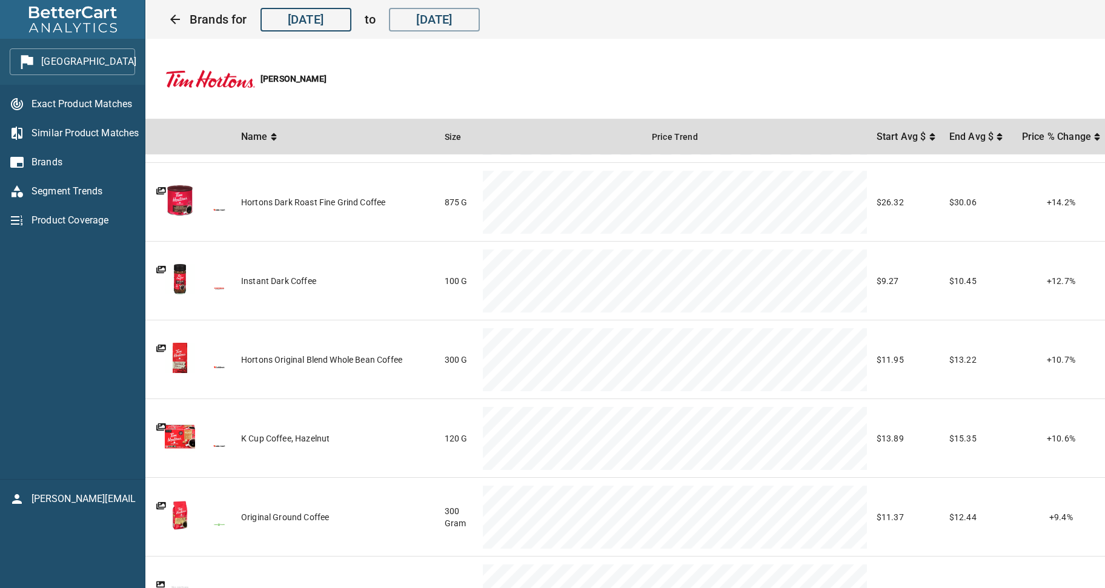
click at [304, 12] on input "May 17, 2025" at bounding box center [305, 19] width 91 height 24
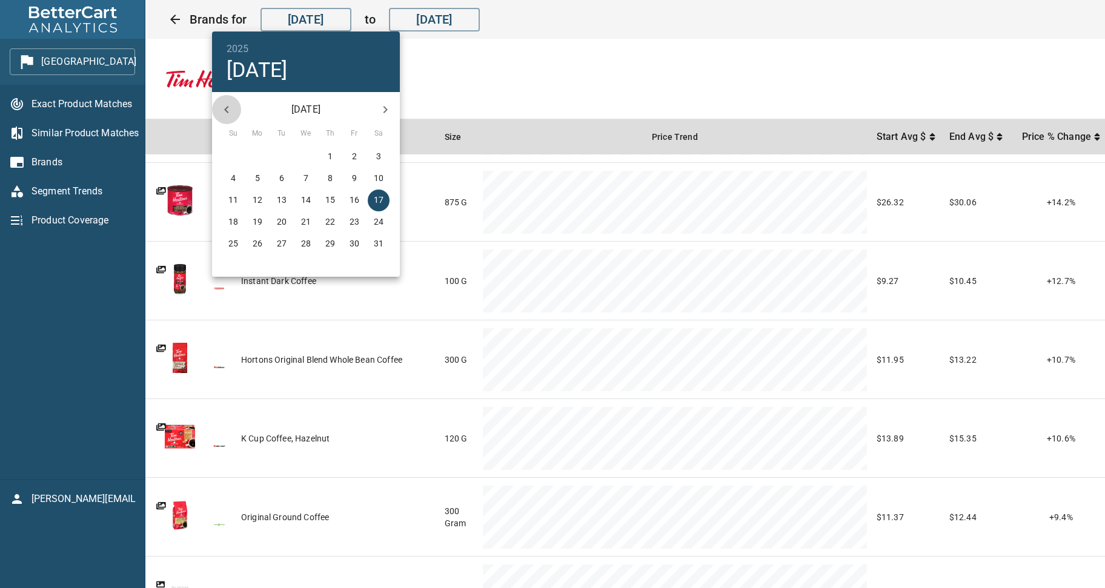
click at [223, 107] on icon "button" at bounding box center [226, 109] width 15 height 15
click at [225, 110] on icon "button" at bounding box center [226, 109] width 15 height 15
click at [490, 65] on div at bounding box center [552, 294] width 1105 height 588
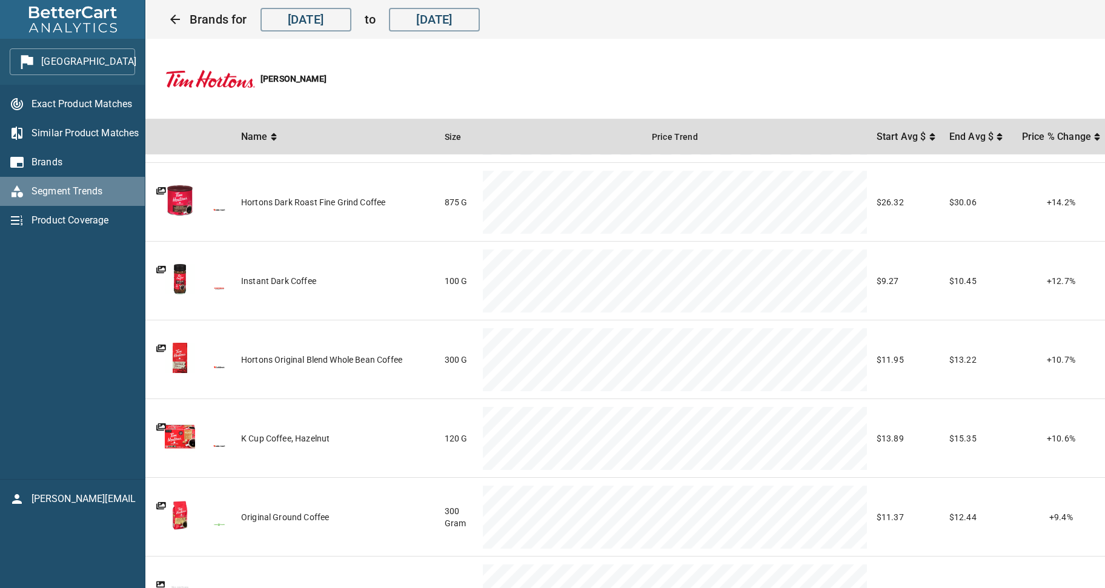
click at [53, 195] on span "Segment Trends" at bounding box center [83, 191] width 104 height 15
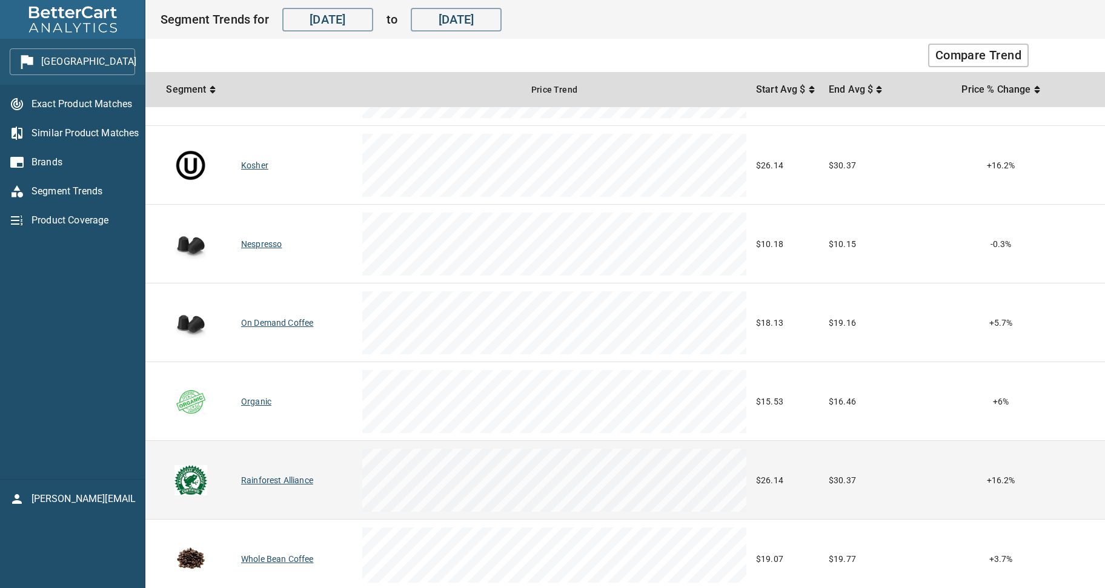
scroll to position [784, 0]
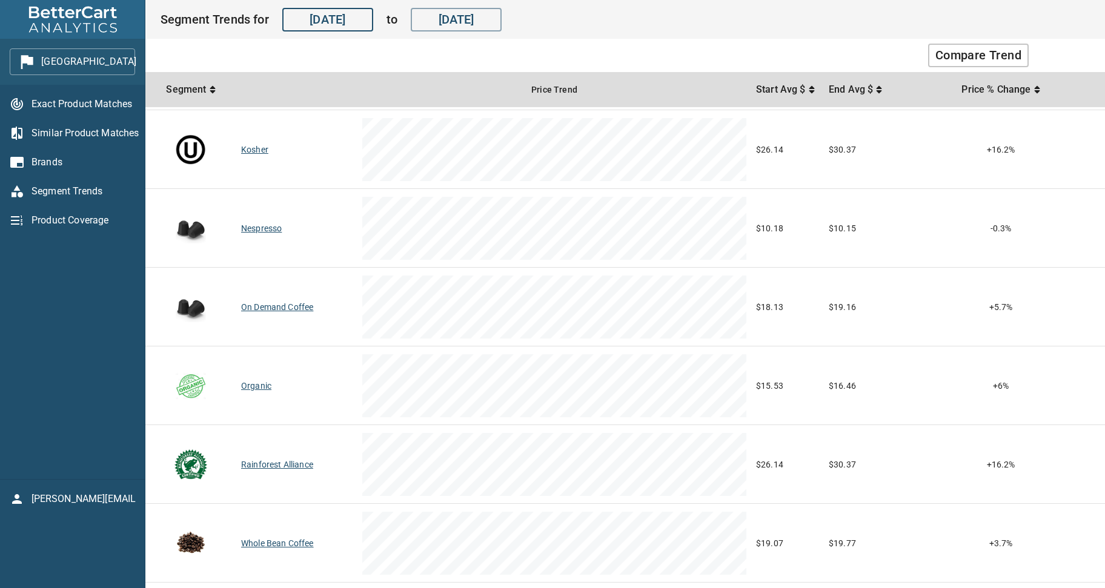
click at [340, 19] on input "May 17, 2025" at bounding box center [327, 19] width 91 height 24
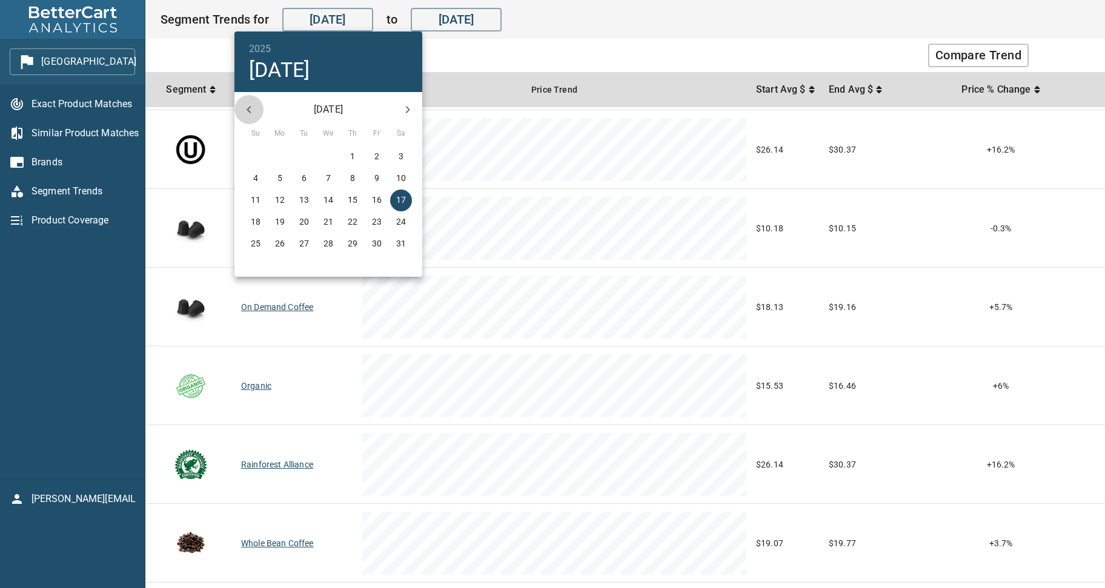
click at [246, 111] on icon "button" at bounding box center [249, 109] width 15 height 15
click at [329, 114] on p "March 2025" at bounding box center [328, 109] width 130 height 15
click at [246, 113] on icon "button" at bounding box center [249, 109] width 15 height 15
click at [322, 113] on p "February 2025" at bounding box center [328, 109] width 130 height 15
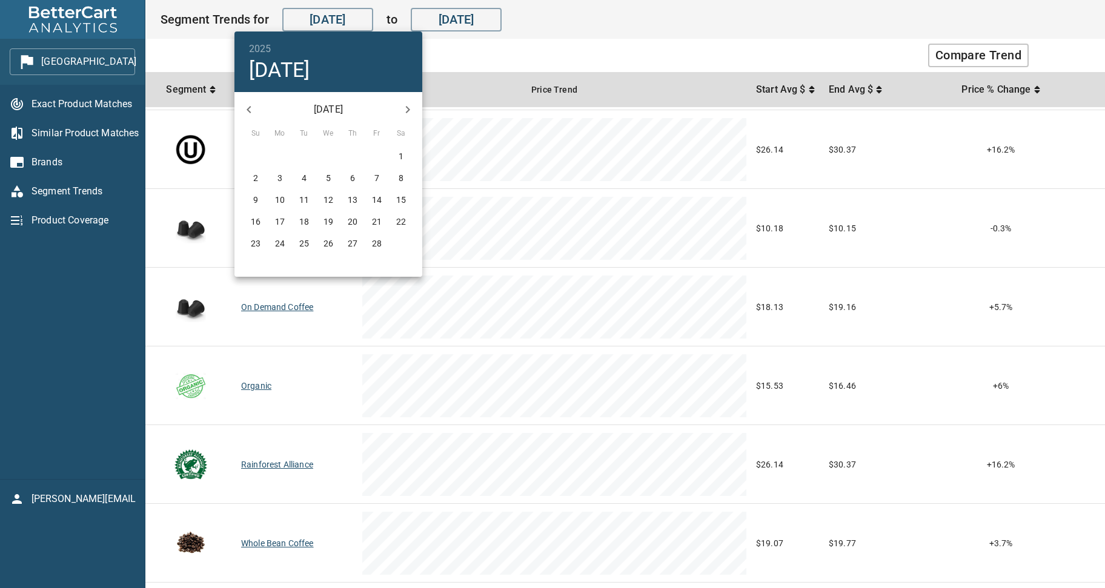
click at [264, 71] on h4 "Sat, May 17" at bounding box center [279, 70] width 61 height 25
click at [331, 15] on div at bounding box center [552, 294] width 1105 height 588
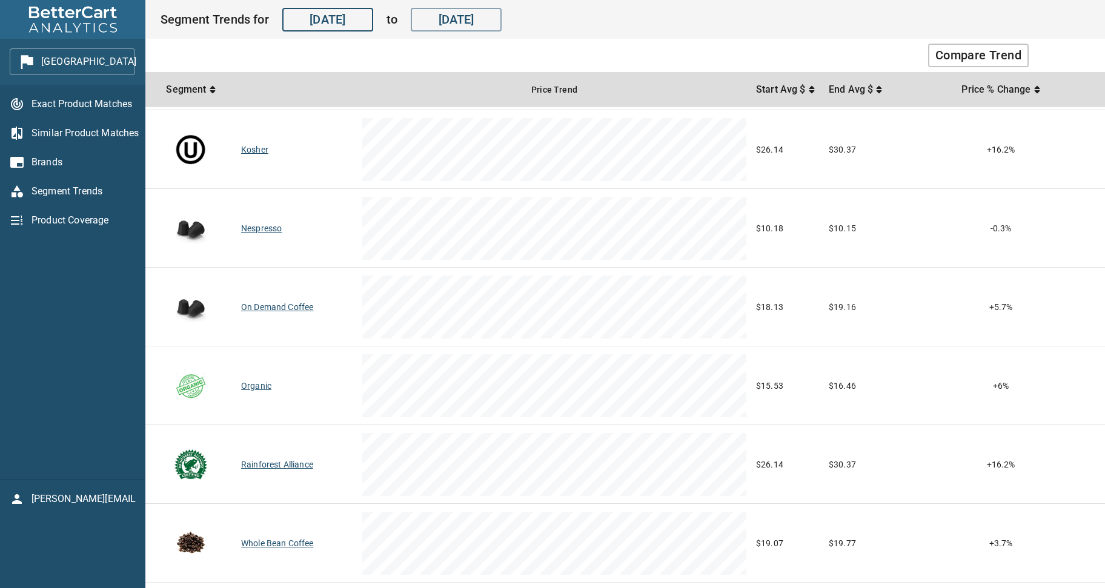
click at [354, 15] on input "May 17, 2025" at bounding box center [327, 19] width 91 height 24
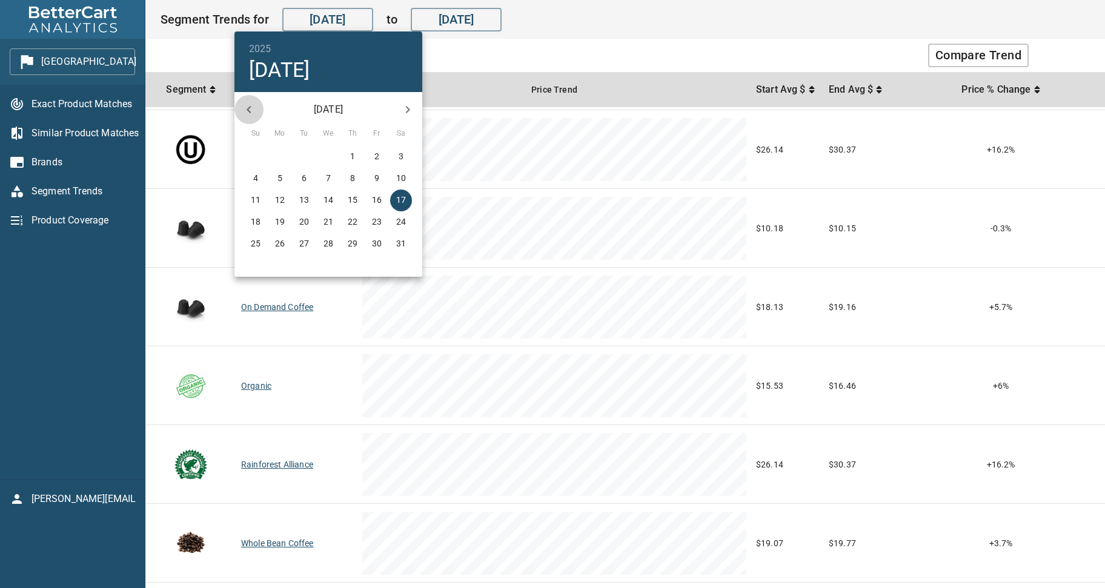
click at [249, 107] on icon "button" at bounding box center [248, 109] width 4 height 7
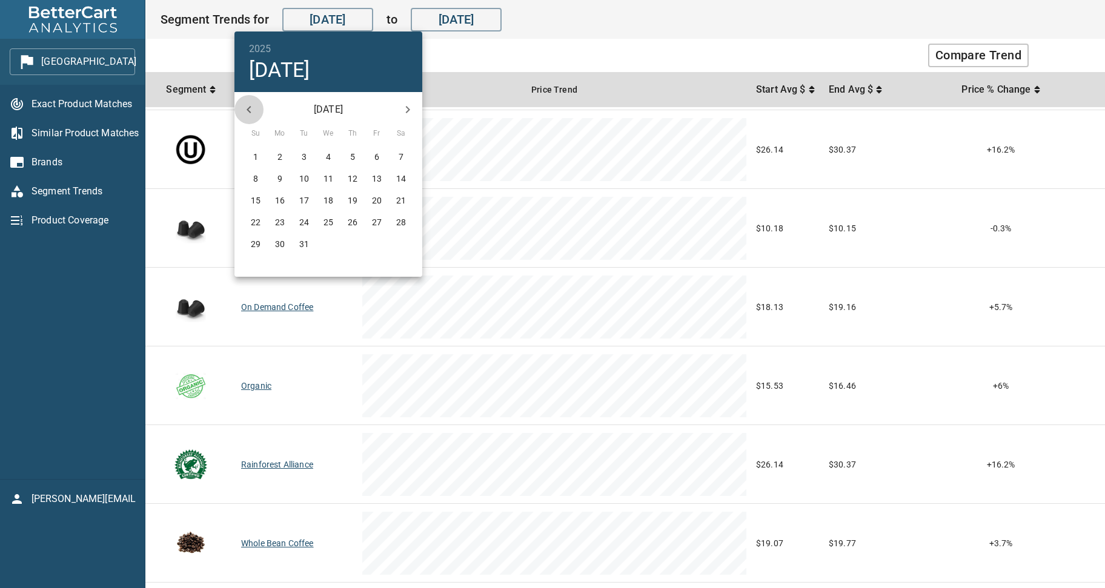
click at [249, 107] on icon "button" at bounding box center [248, 109] width 4 height 7
click at [351, 199] on p "15" at bounding box center [353, 200] width 10 height 12
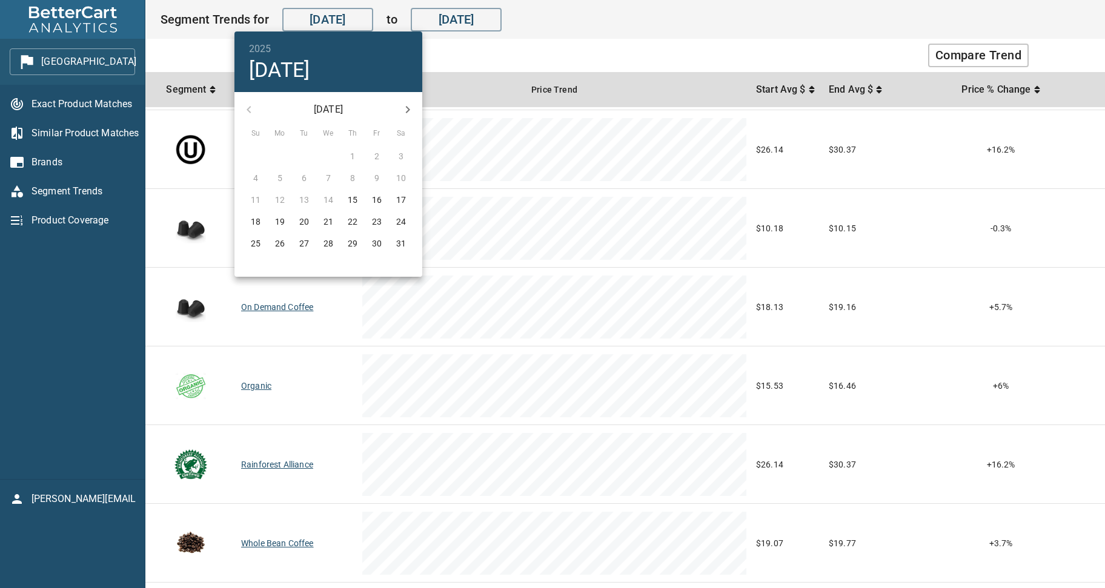
type input "Aug 15, 2024"
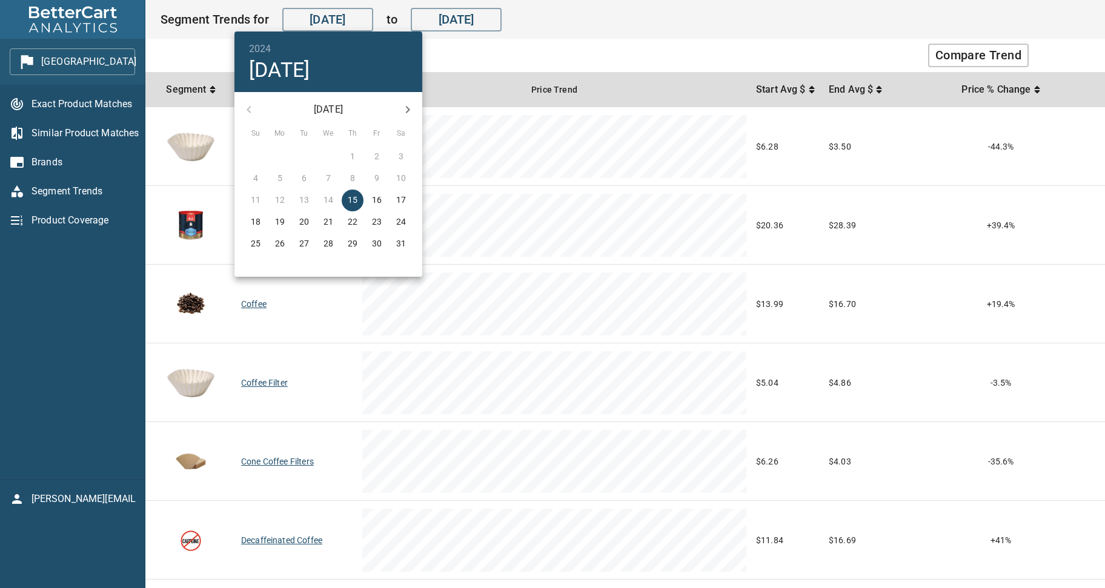
click at [831, 56] on div at bounding box center [552, 294] width 1105 height 588
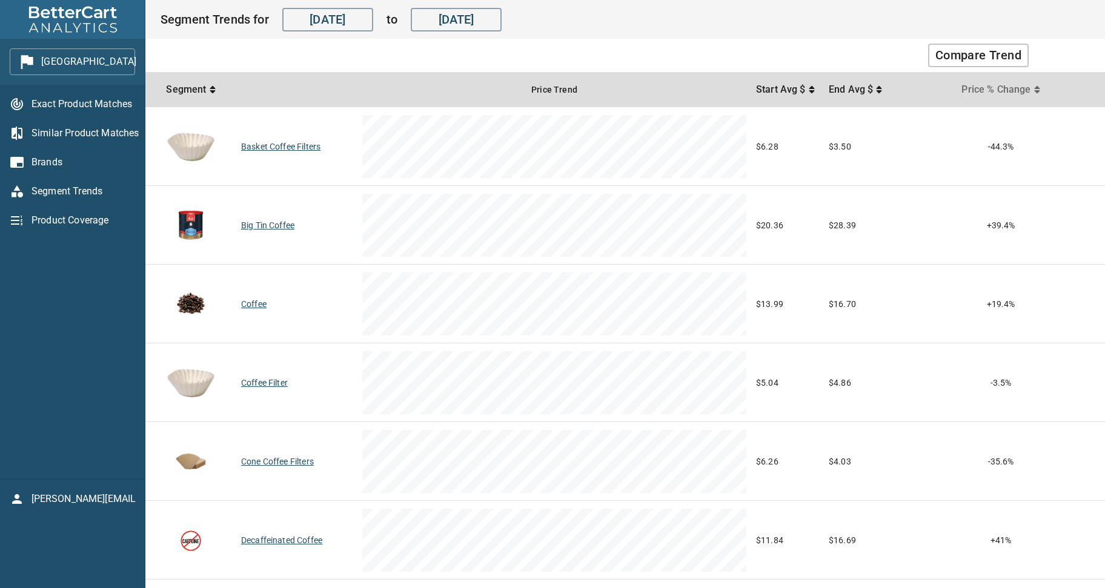
click at [1007, 89] on span "Price % Change" at bounding box center [997, 89] width 72 height 15
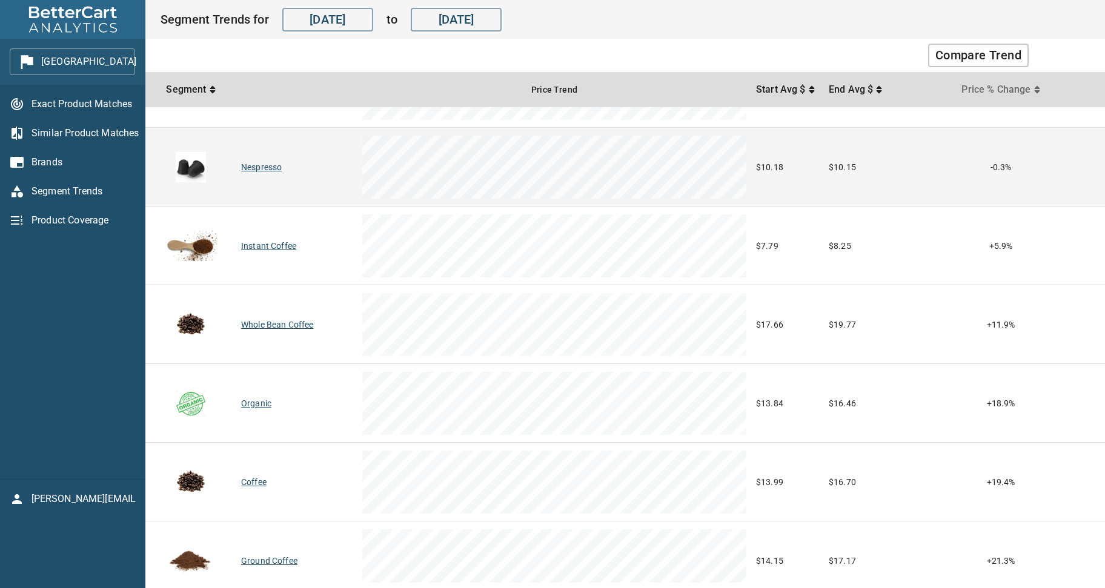
scroll to position [248, 0]
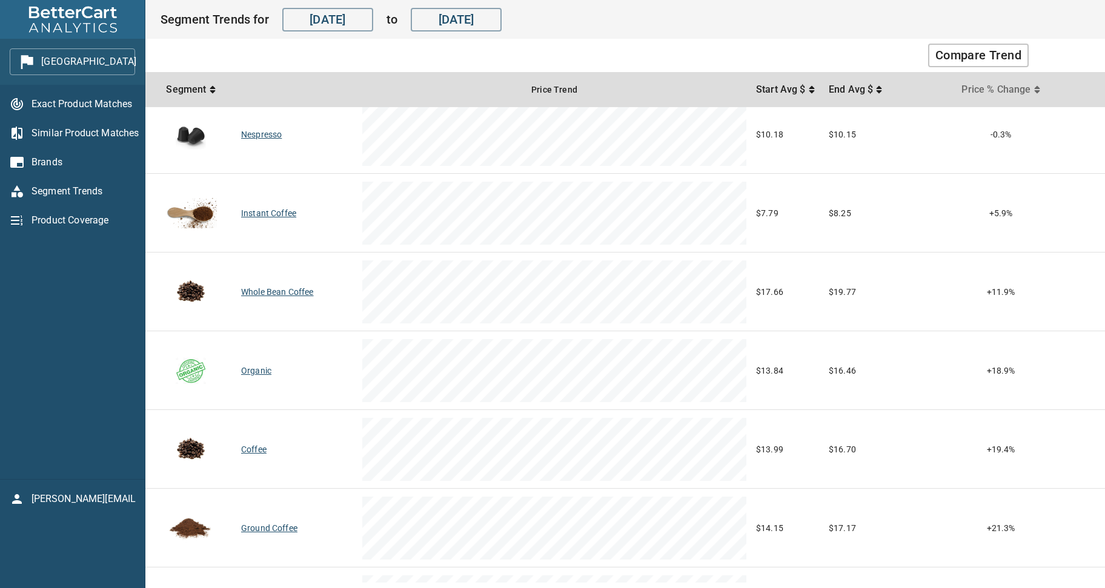
click at [1008, 85] on span "Price % Change" at bounding box center [997, 89] width 72 height 15
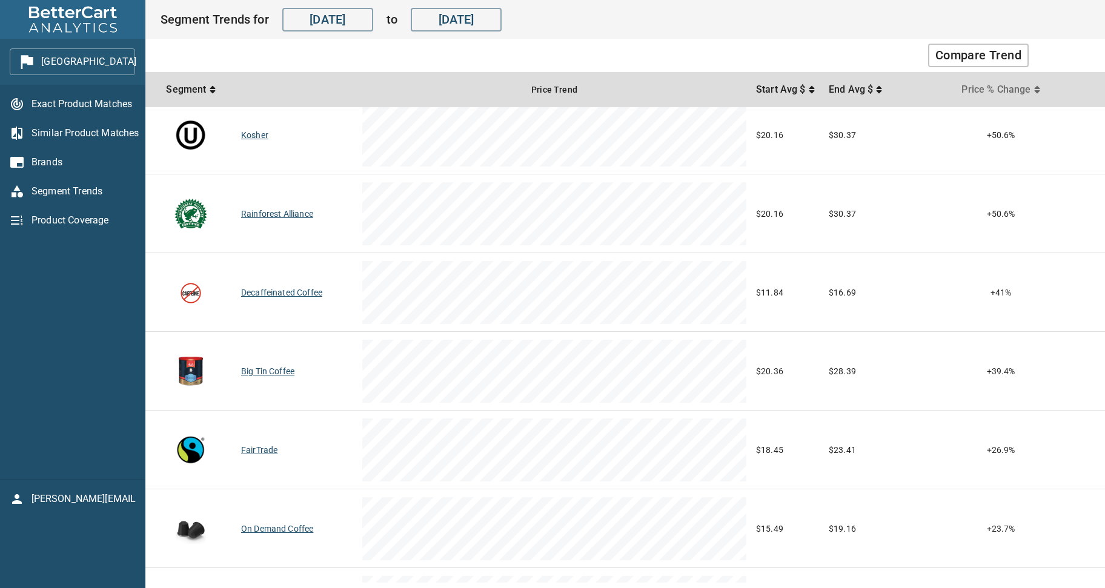
scroll to position [0, 0]
